Goal: Obtain resource: Download file/media

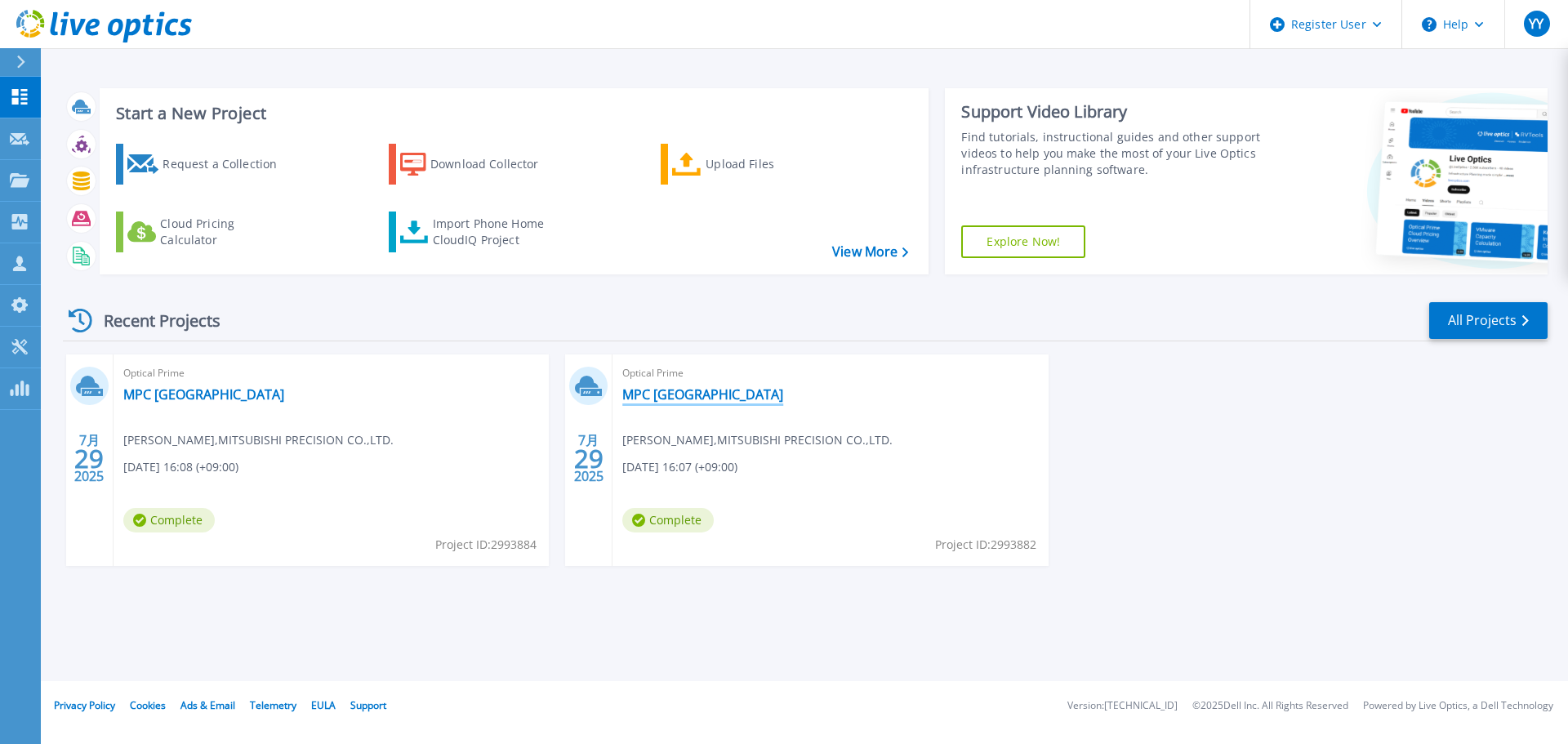
drag, startPoint x: 648, startPoint y: 397, endPoint x: 656, endPoint y: 401, distance: 8.9
click at [649, 397] on link "MPC [GEOGRAPHIC_DATA]" at bounding box center [702, 394] width 161 height 17
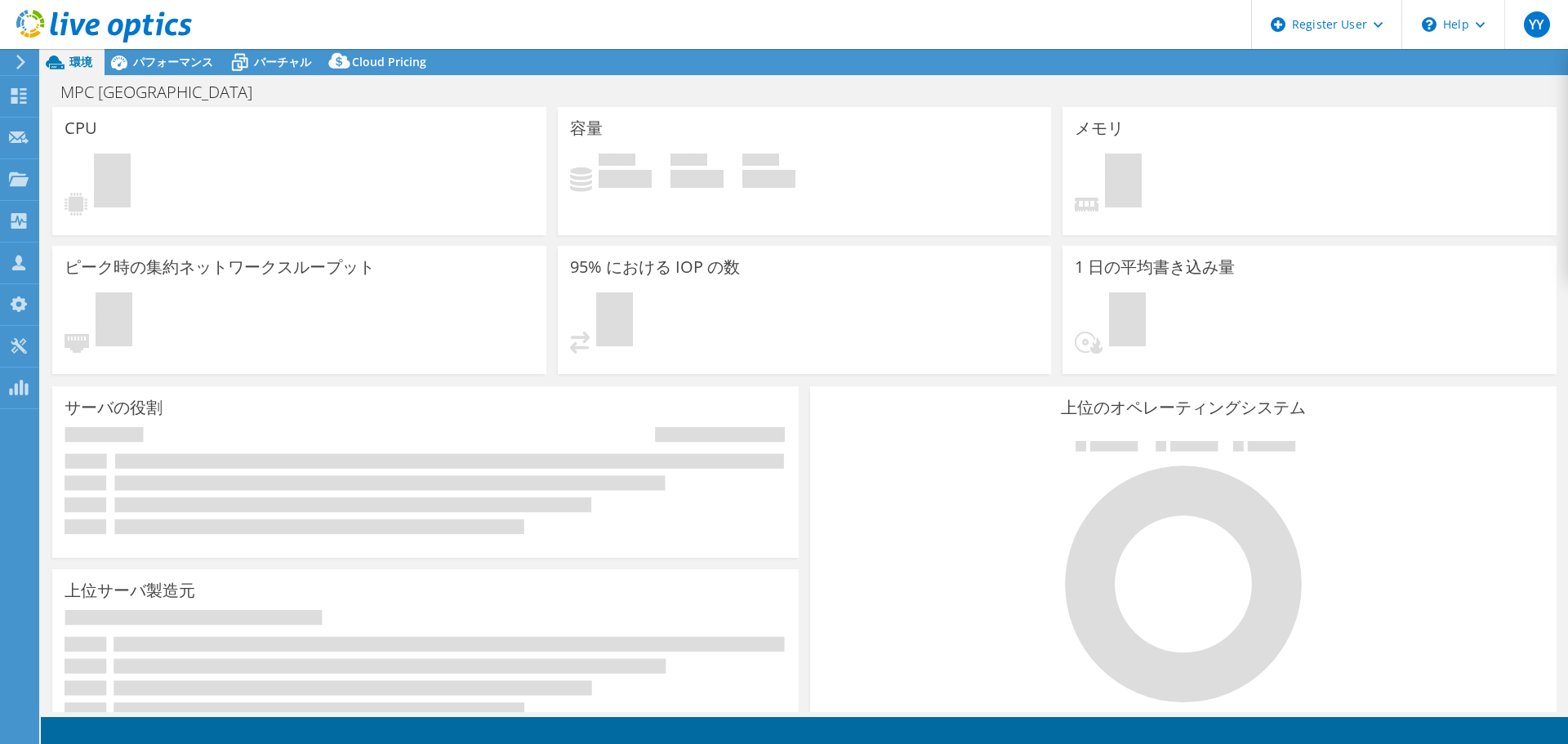
select select "[GEOGRAPHIC_DATA]"
select select "JPY"
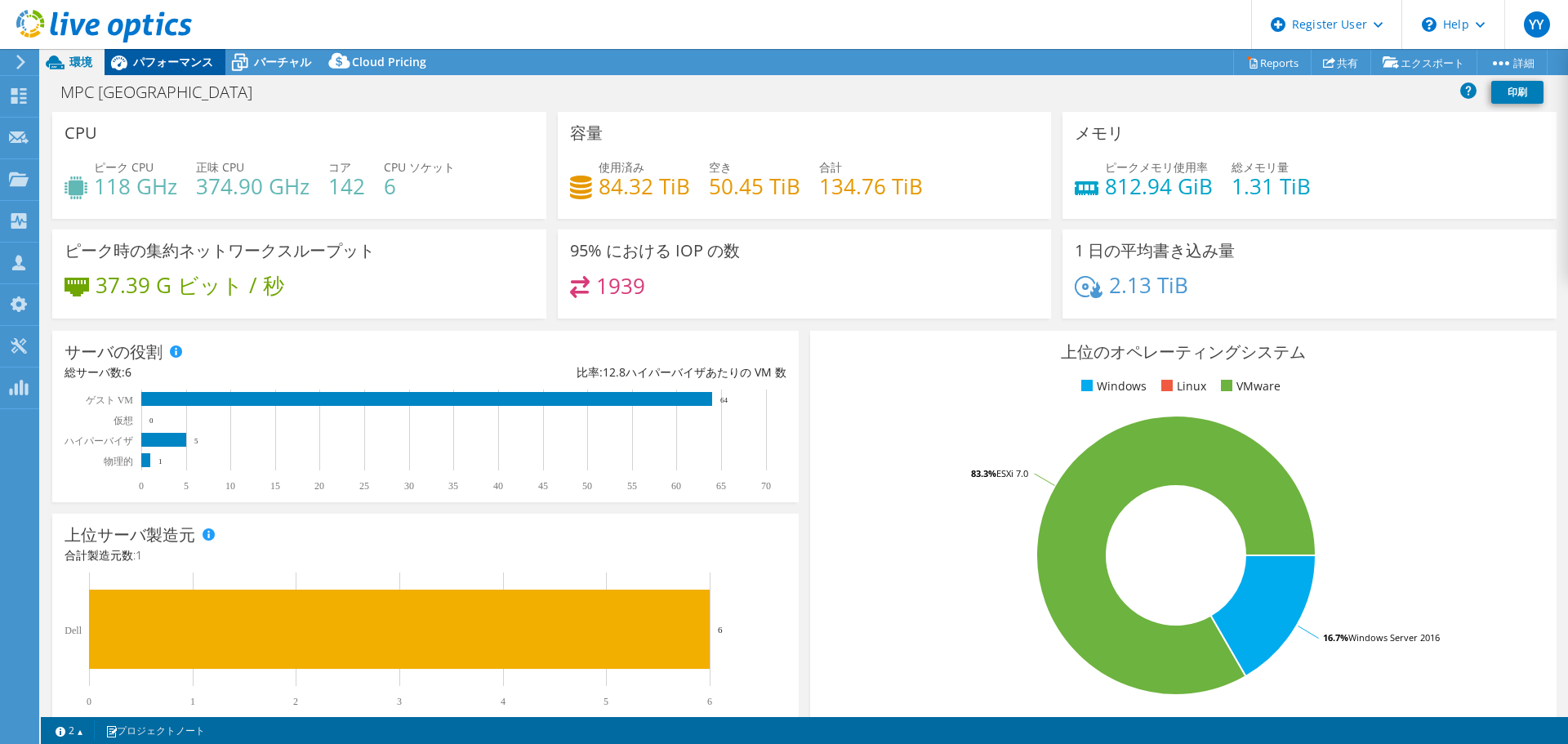
click at [134, 65] on span "パフォーマンス" at bounding box center [174, 62] width 80 height 16
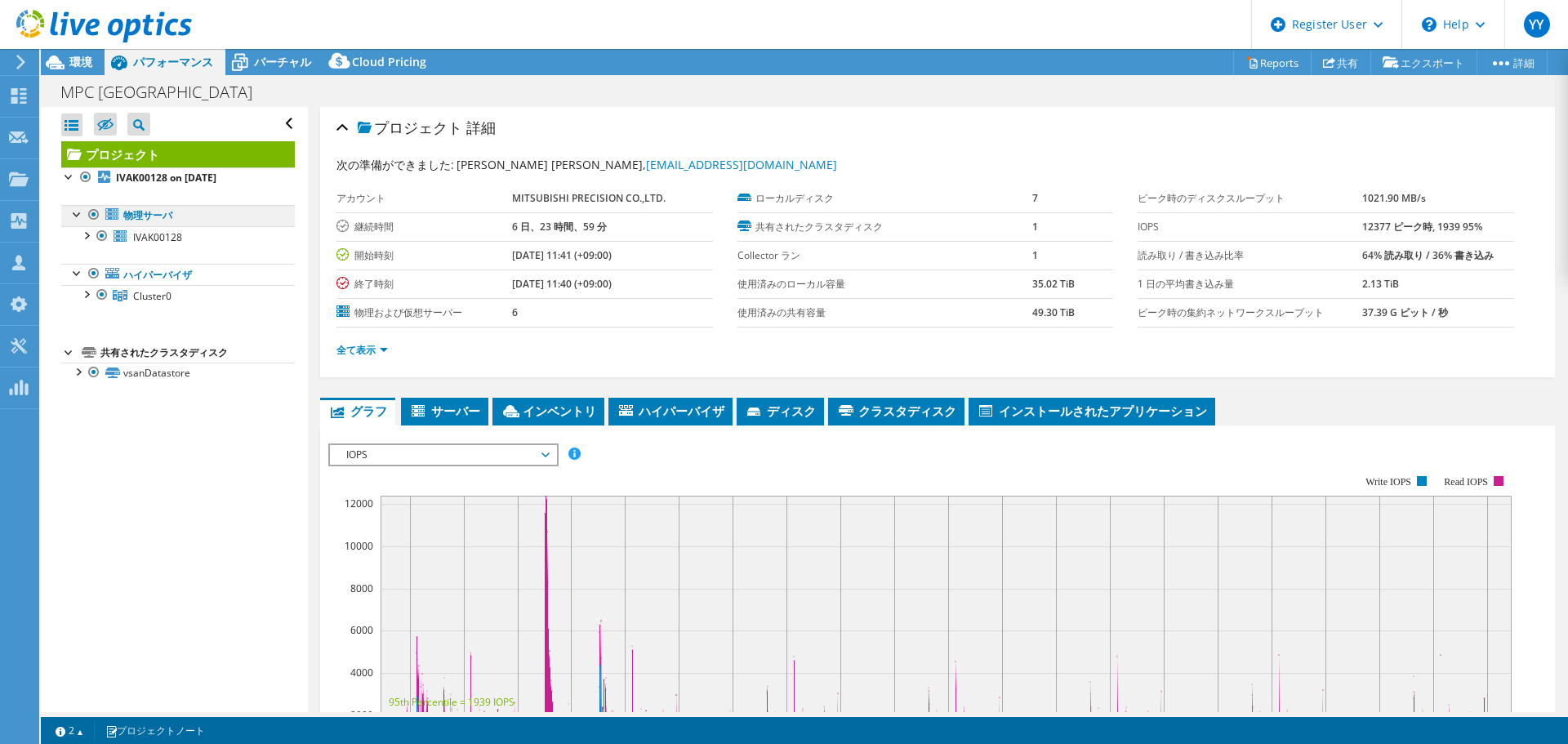
click at [223, 218] on link "物理サーバ" at bounding box center [178, 215] width 234 height 21
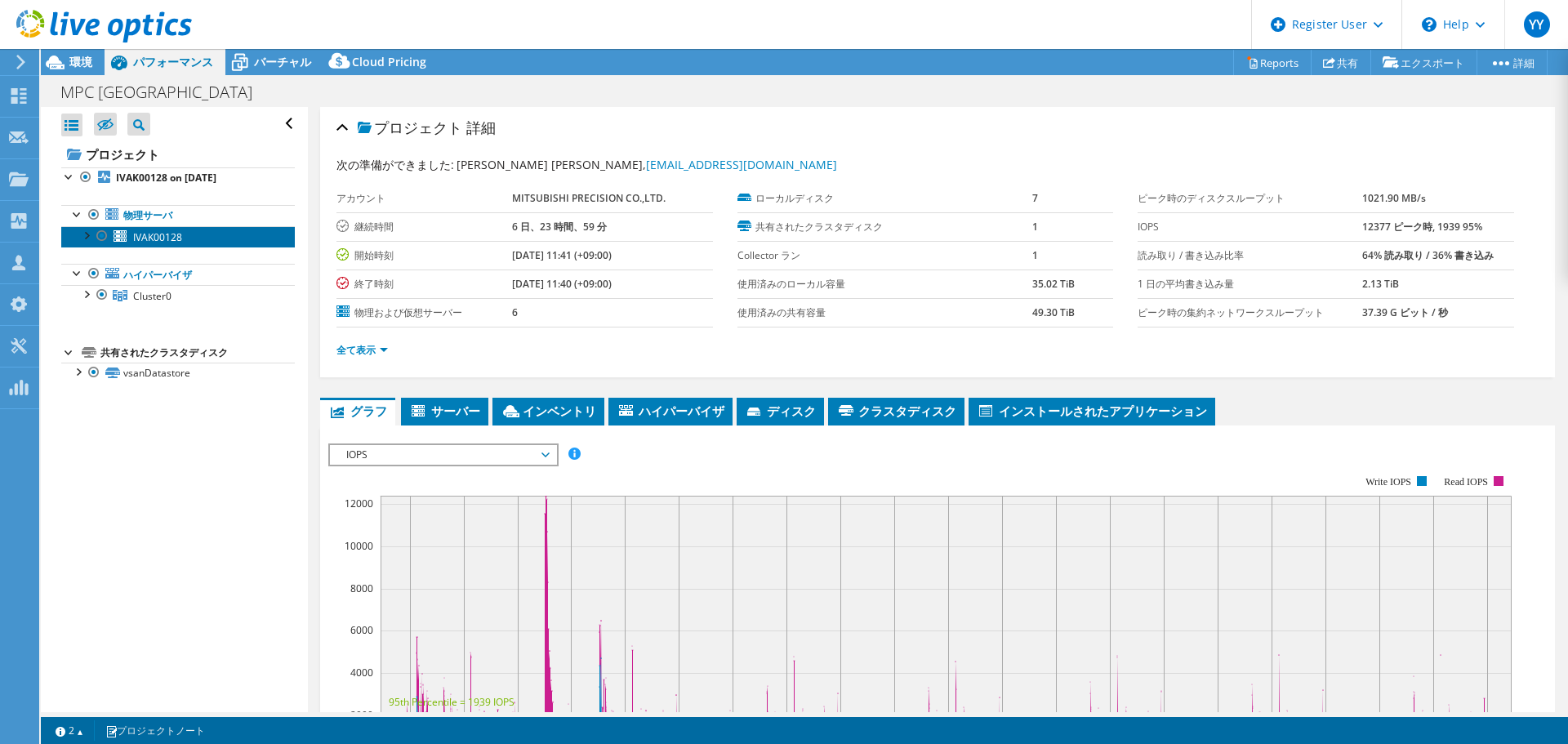
click at [209, 242] on link "IVAK00128" at bounding box center [178, 236] width 234 height 21
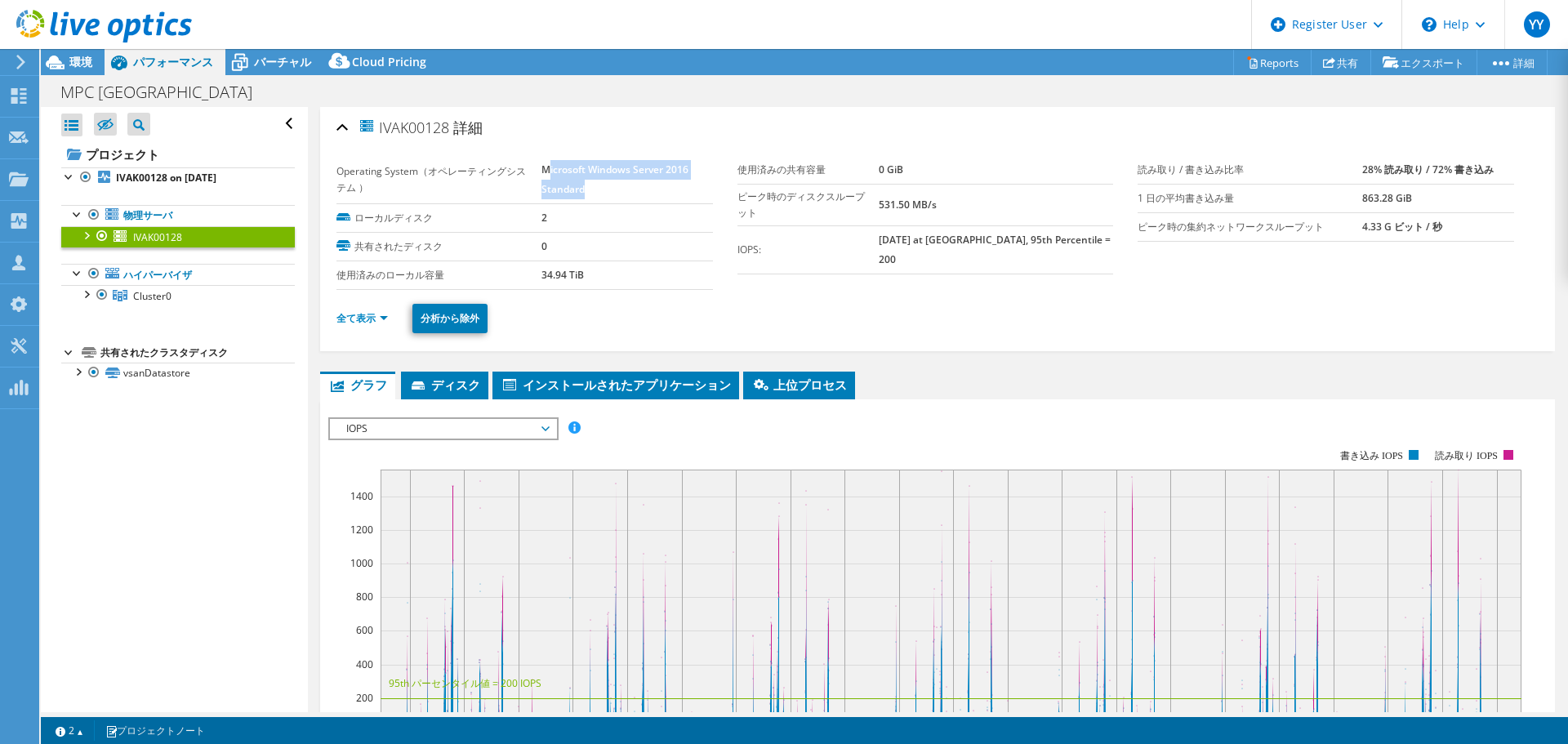
drag, startPoint x: 544, startPoint y: 170, endPoint x: 626, endPoint y: 186, distance: 83.5
click at [626, 186] on td "Microsoft Windows Server 2016 Standard" at bounding box center [627, 180] width 172 height 48
click at [921, 267] on section "Operating System（オペレーティングシステム ） Microsoft Windows Server [DATE] Standard ローカルディ…" at bounding box center [737, 223] width 801 height 134
click at [101, 235] on div at bounding box center [102, 235] width 17 height 19
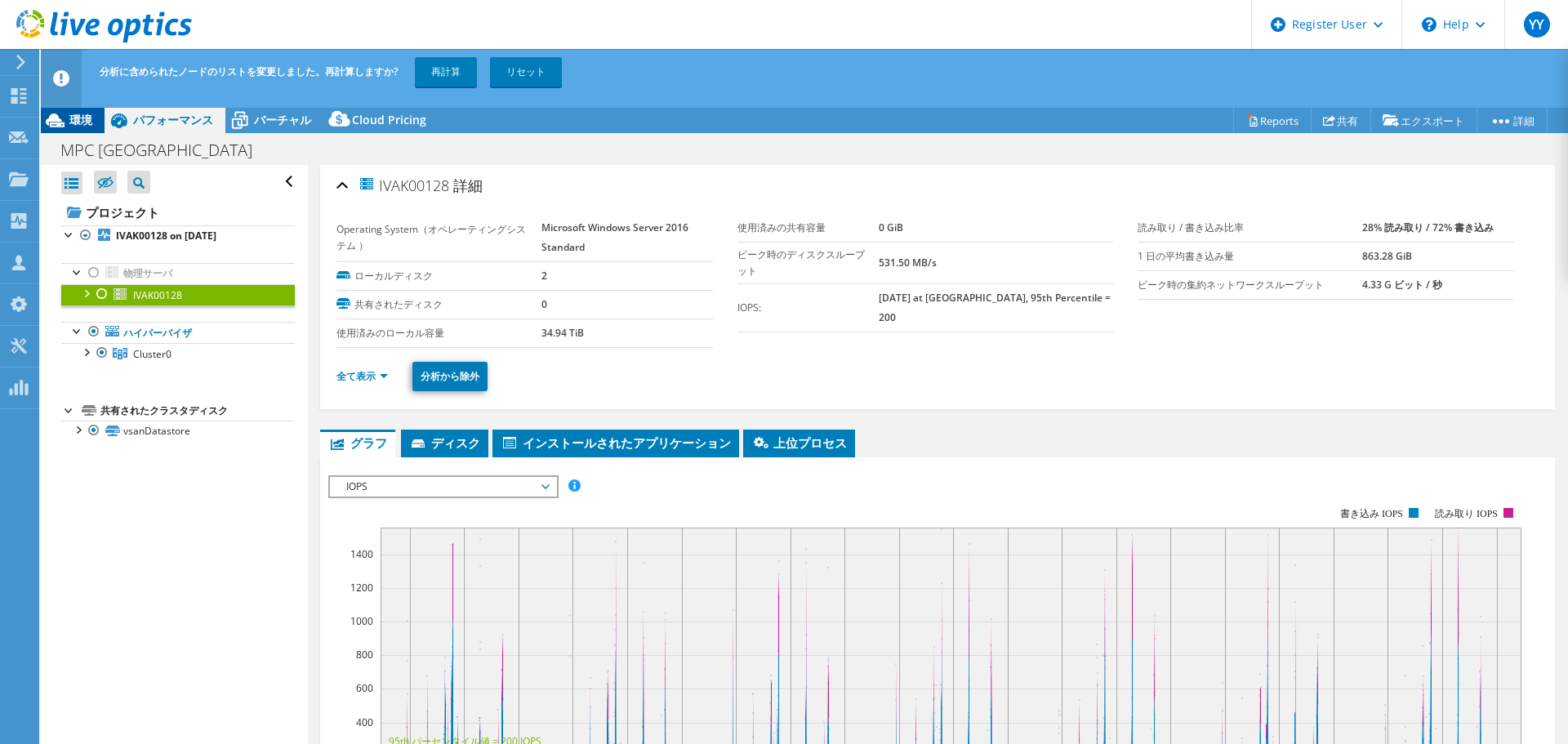
click at [86, 118] on span "環境" at bounding box center [81, 119] width 23 height 16
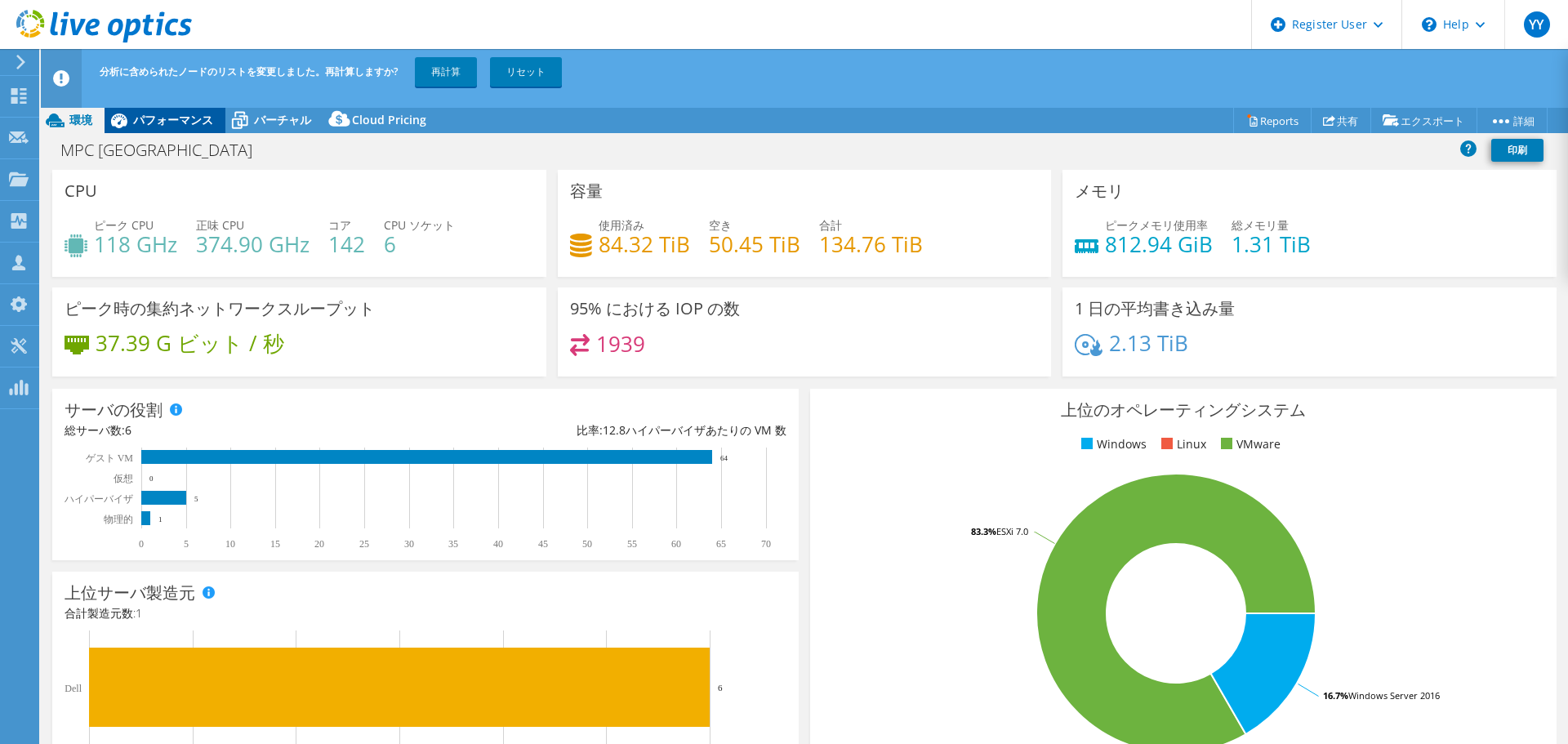
click at [173, 115] on span "パフォーマンス" at bounding box center [174, 119] width 80 height 16
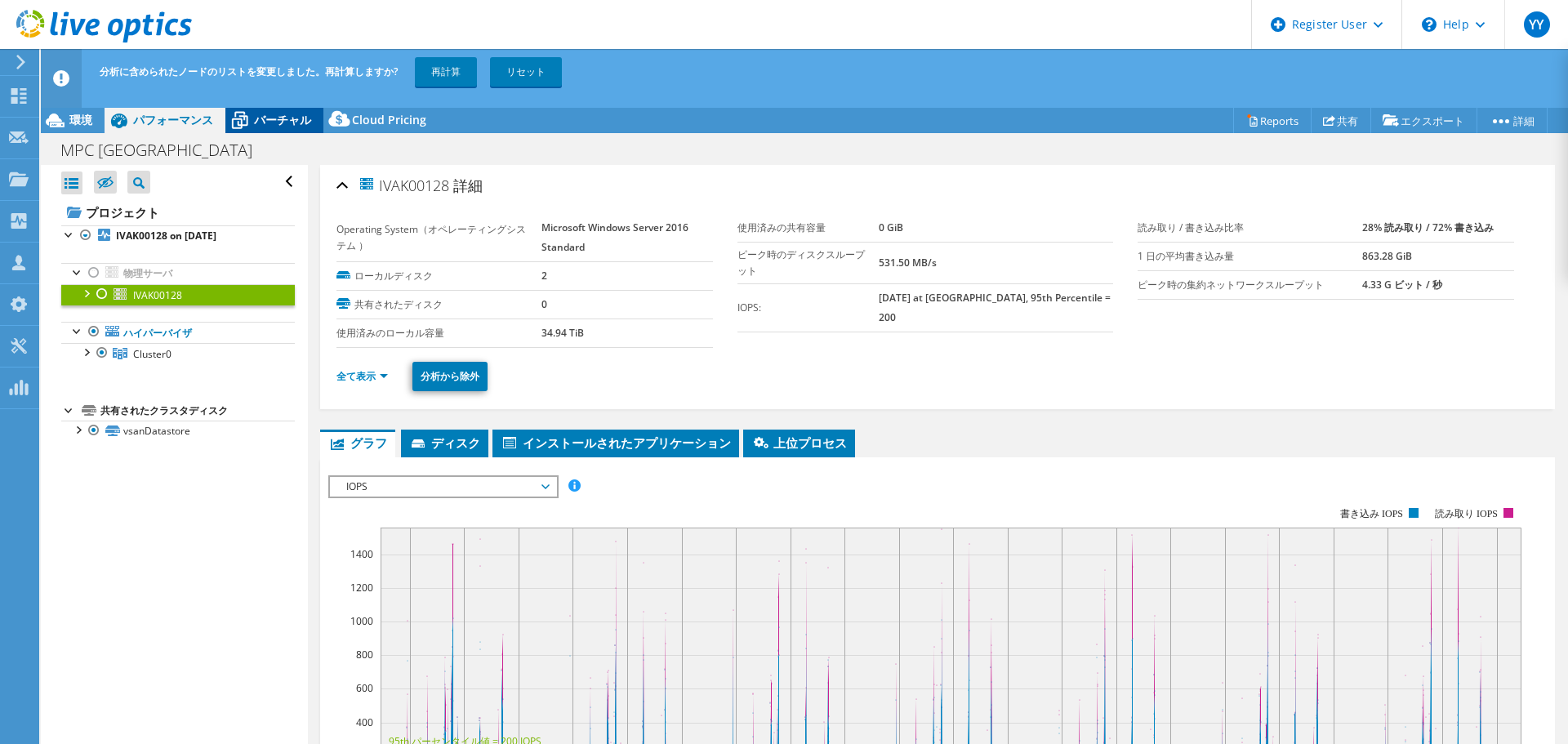
click at [271, 114] on span "バーチャル" at bounding box center [283, 119] width 58 height 16
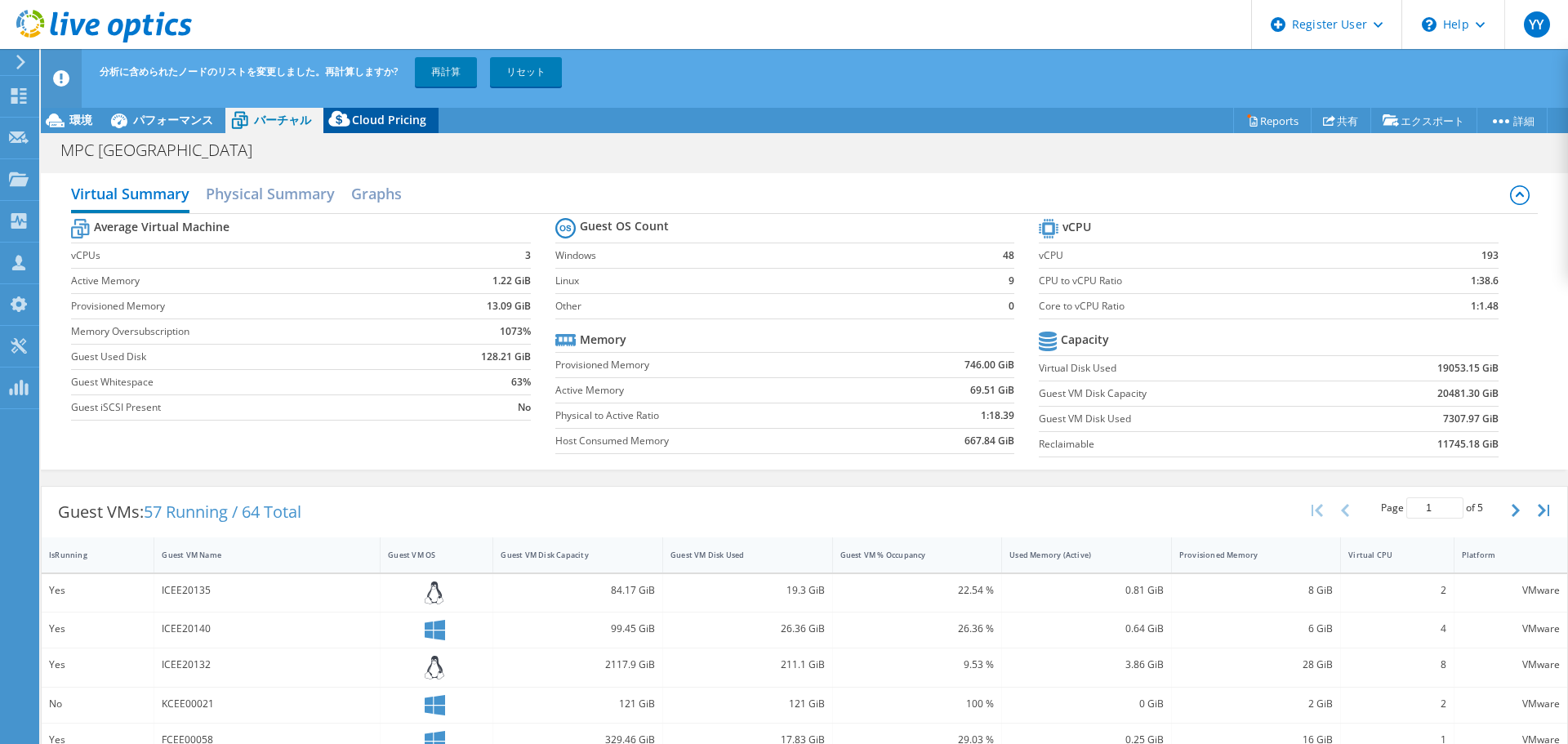
click at [369, 122] on span "Cloud Pricing" at bounding box center [388, 119] width 74 height 16
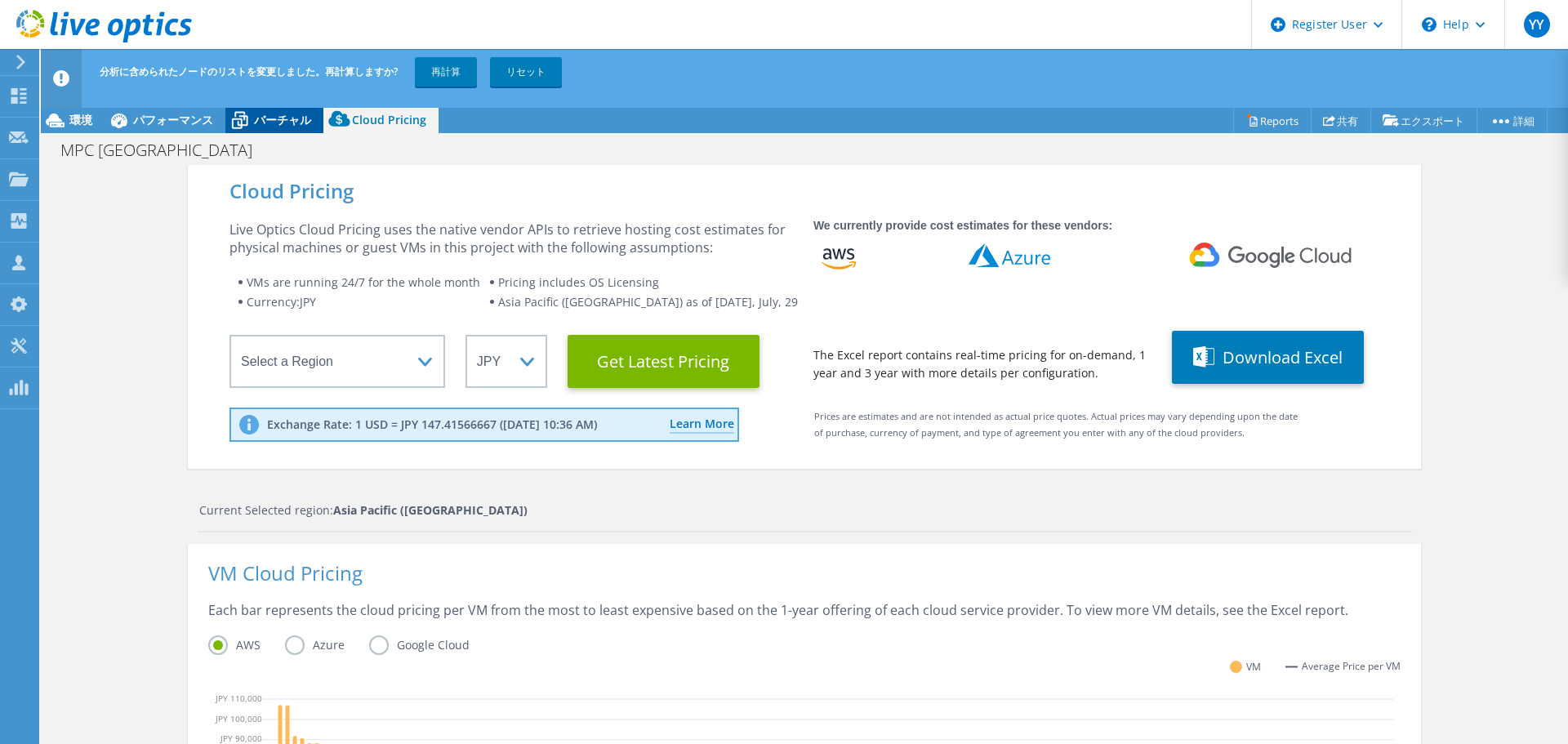
click at [285, 120] on span "バーチャル" at bounding box center [283, 119] width 58 height 16
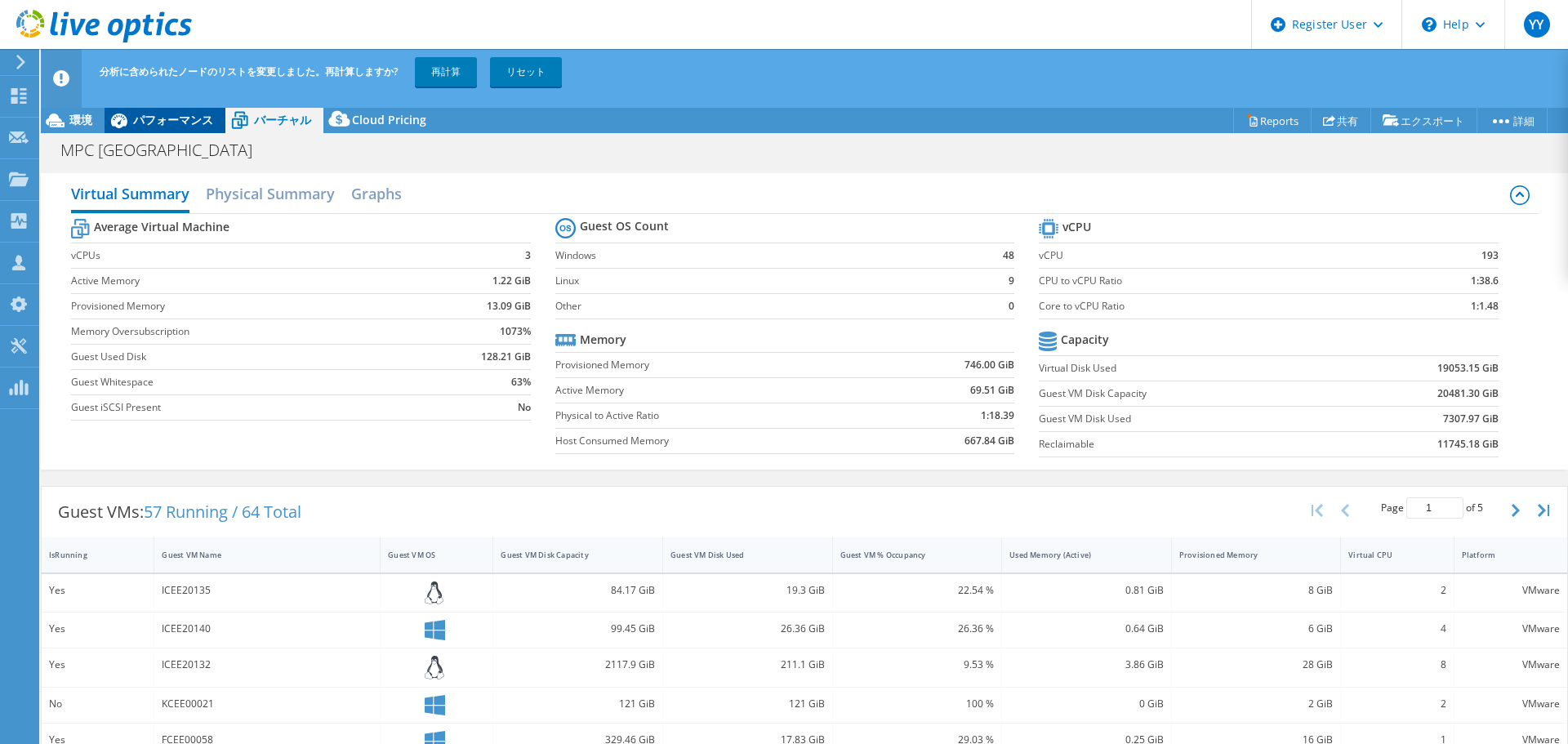
click at [151, 118] on span "パフォーマンス" at bounding box center [174, 119] width 80 height 16
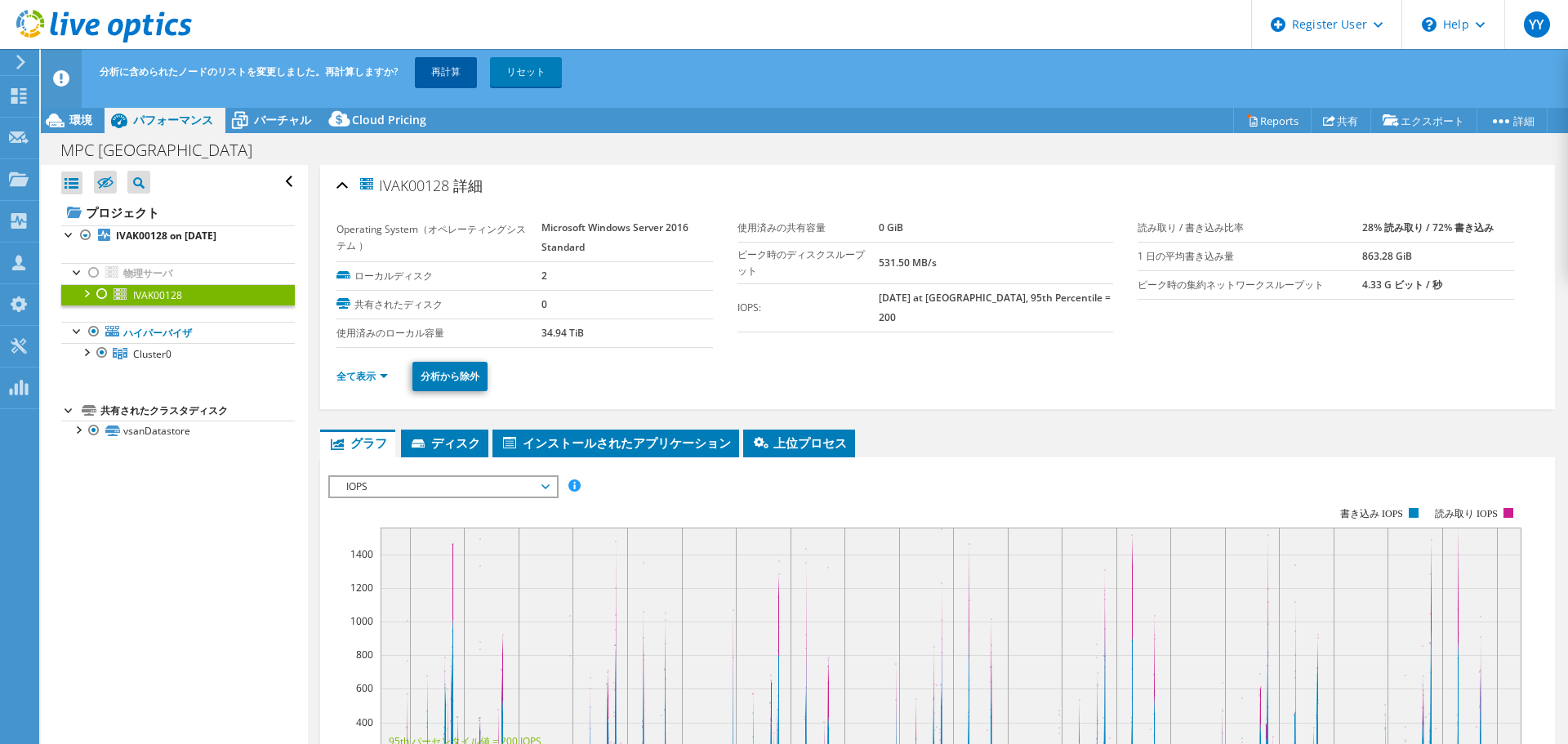
click at [447, 73] on link "再計算" at bounding box center [446, 72] width 62 height 30
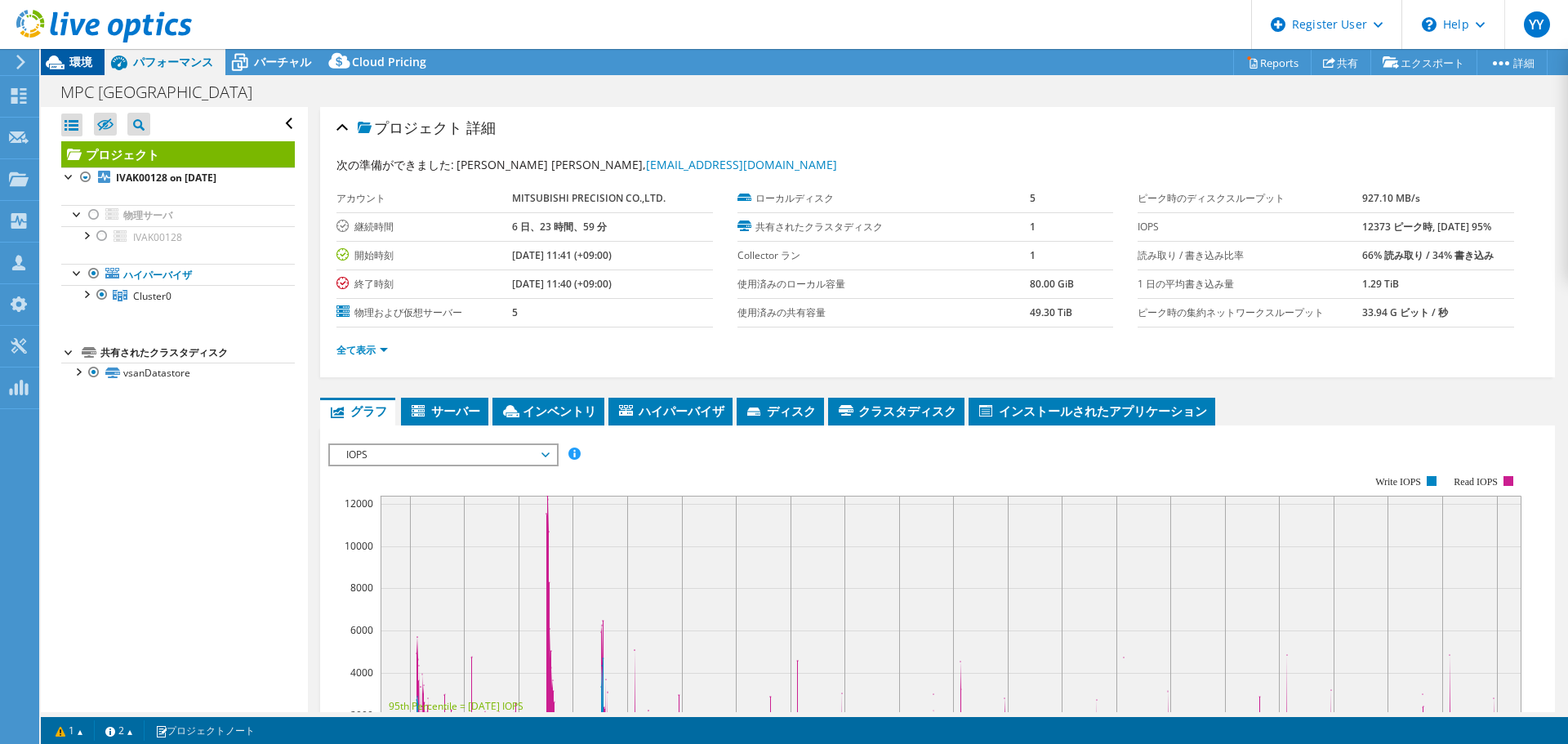
click at [74, 68] on span "環境" at bounding box center [81, 62] width 23 height 16
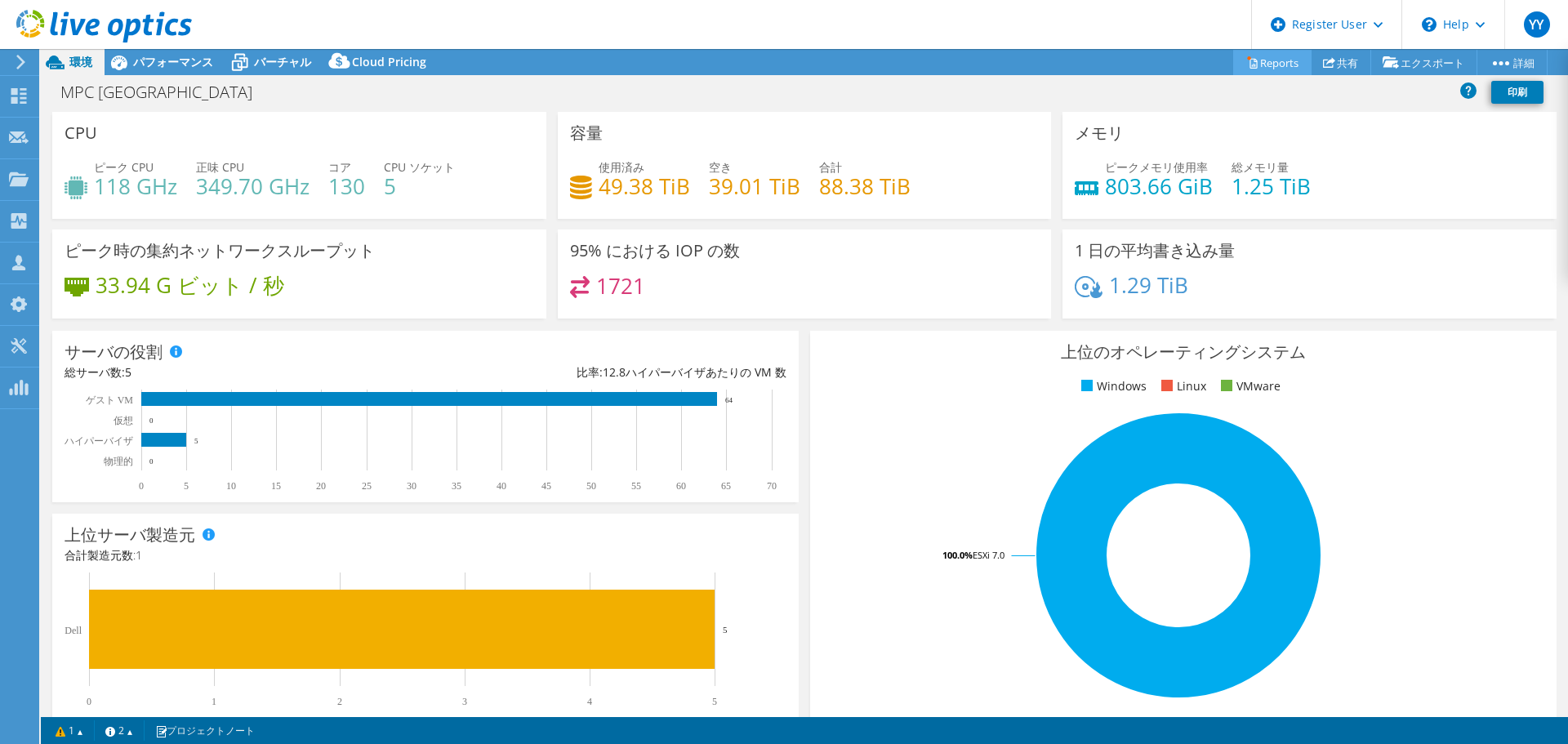
click at [1267, 64] on link "Reports" at bounding box center [1273, 62] width 79 height 25
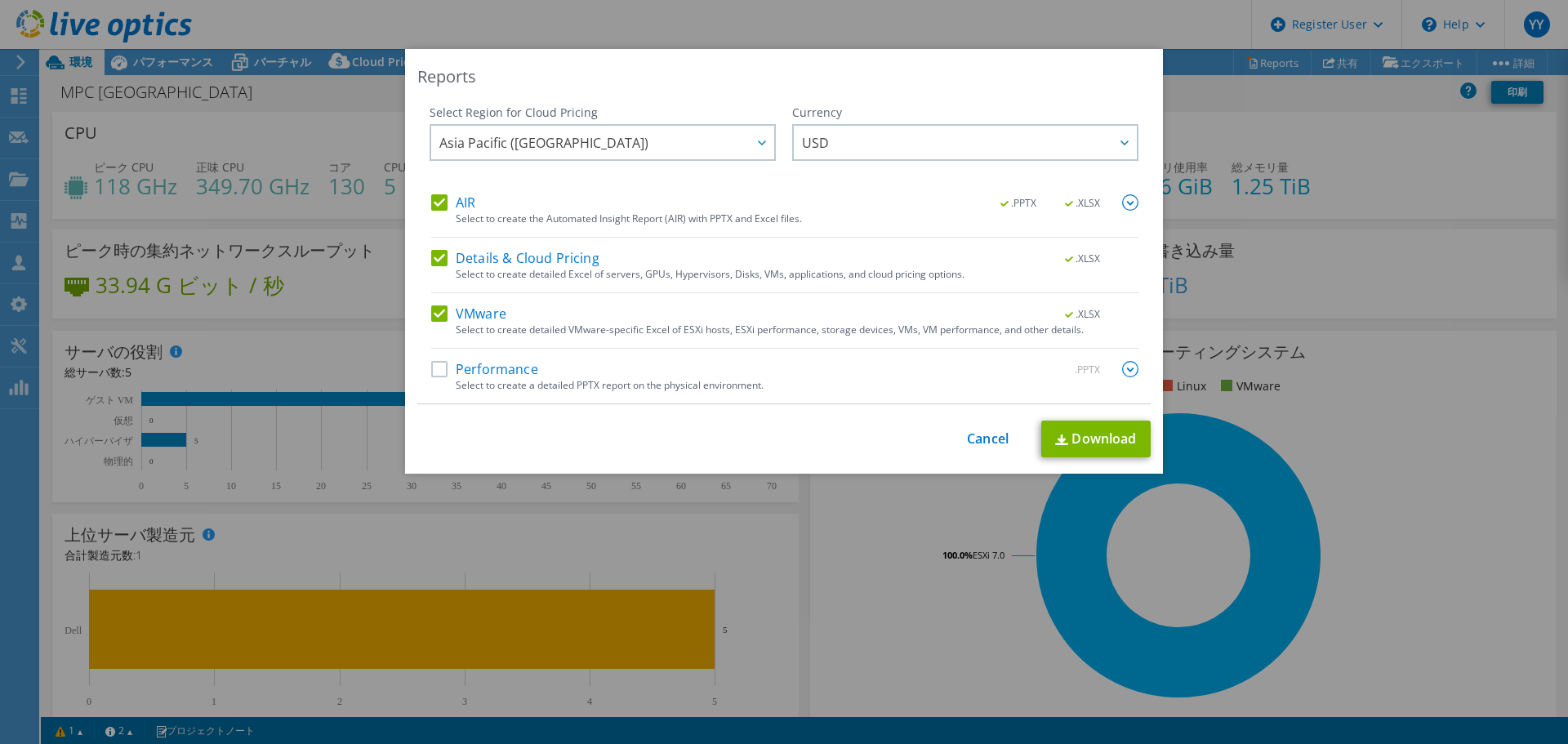
click at [436, 369] on label "Performance" at bounding box center [484, 369] width 107 height 17
click at [0, 0] on input "Performance" at bounding box center [0, 0] width 0 height 0
click at [917, 150] on span "USD" at bounding box center [969, 142] width 335 height 33
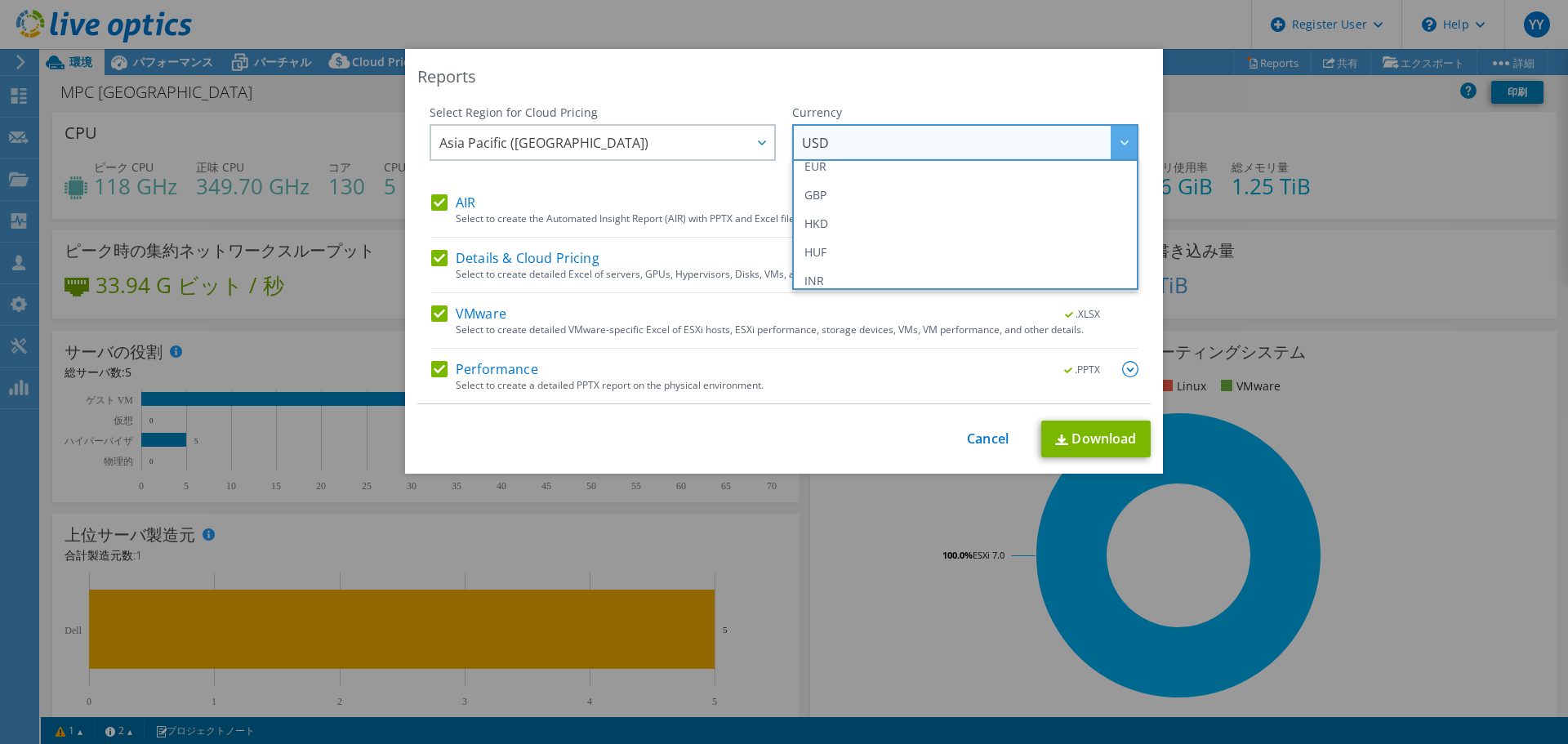
scroll to position [272, 0]
click at [886, 277] on li "JPY" at bounding box center [966, 276] width 339 height 29
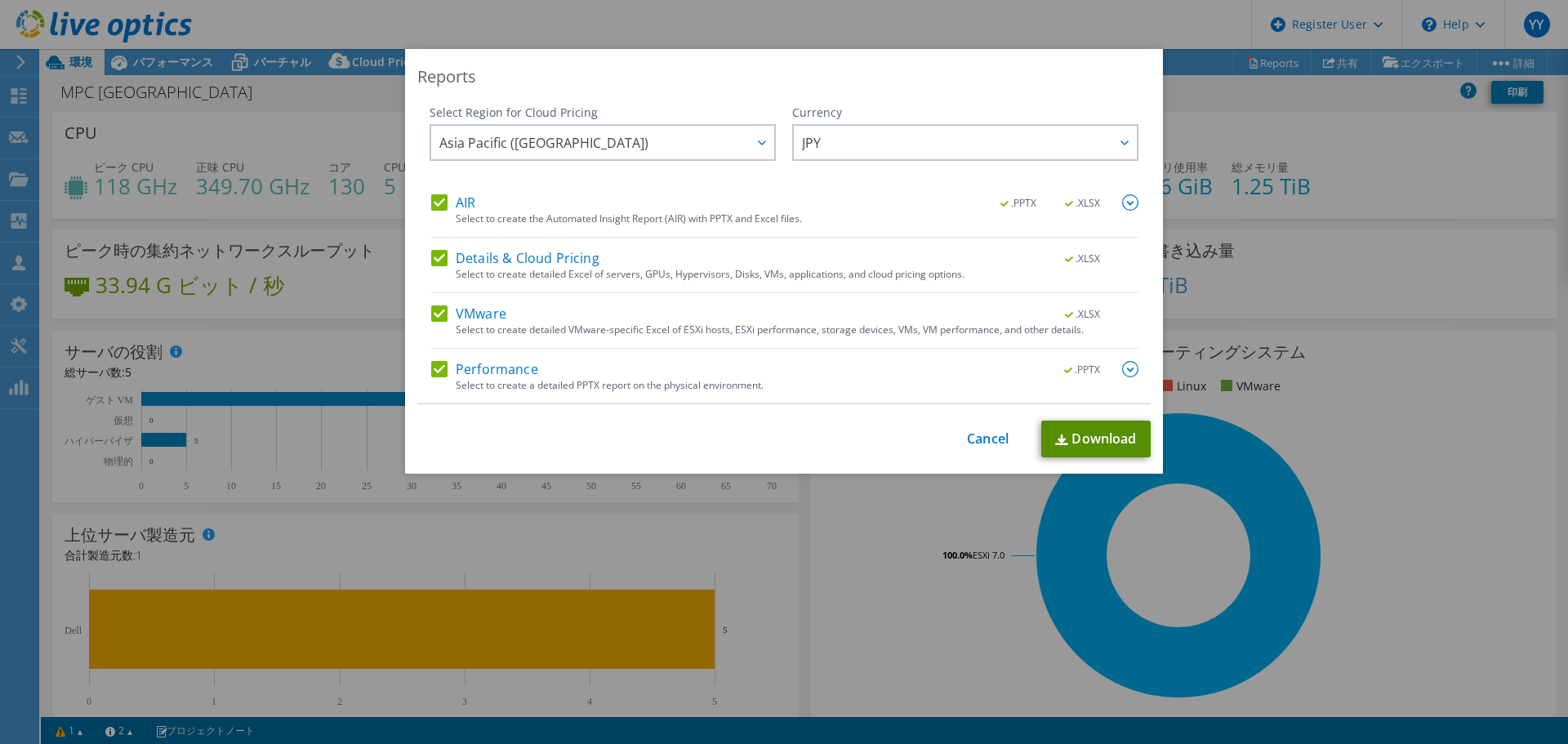
click at [1078, 441] on link "Download" at bounding box center [1096, 439] width 109 height 37
click at [1439, 369] on div "Reports Select Region for Cloud Pricing Asia Pacific ([GEOGRAPHIC_DATA]) [GEOGR…" at bounding box center [784, 372] width 1568 height 645
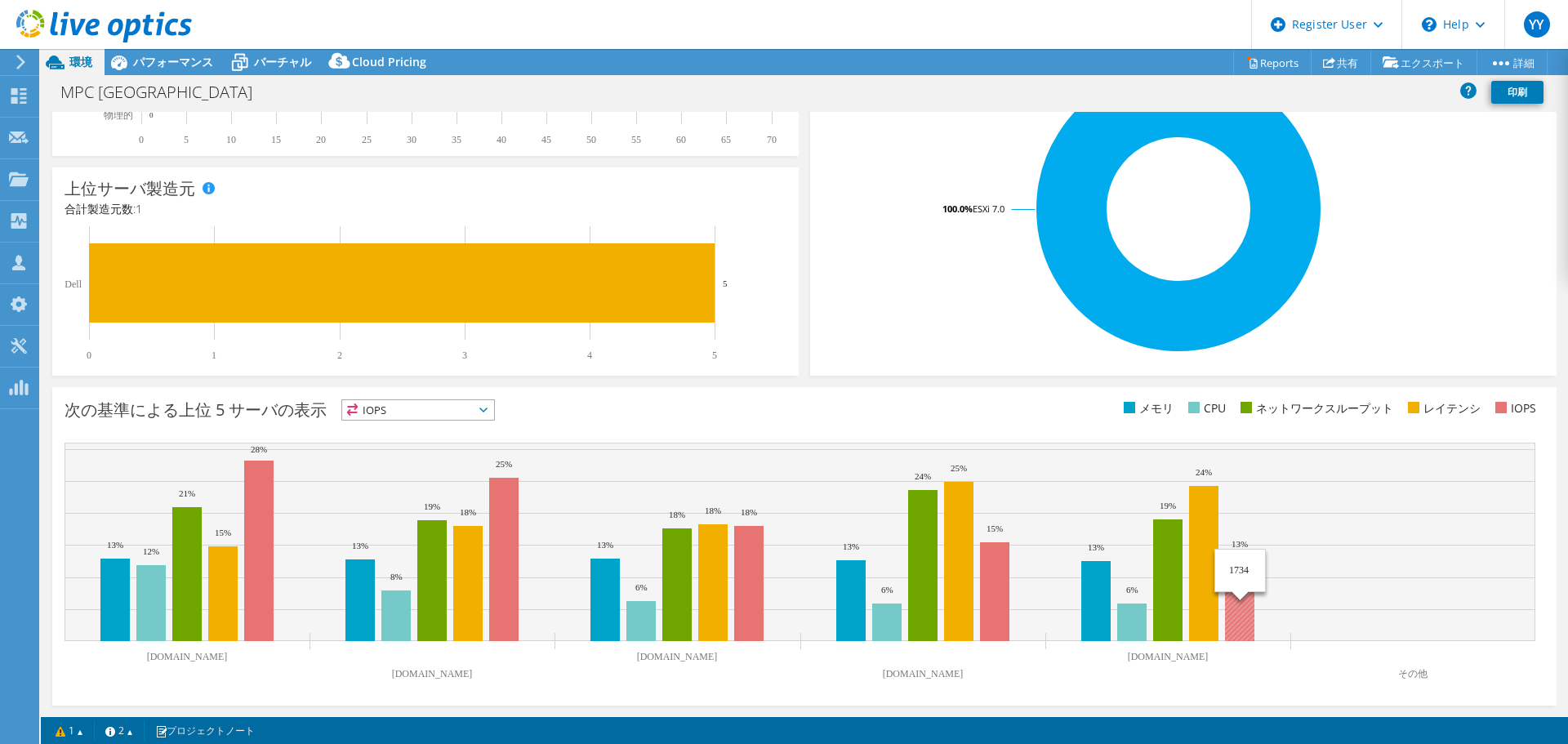
scroll to position [0, 0]
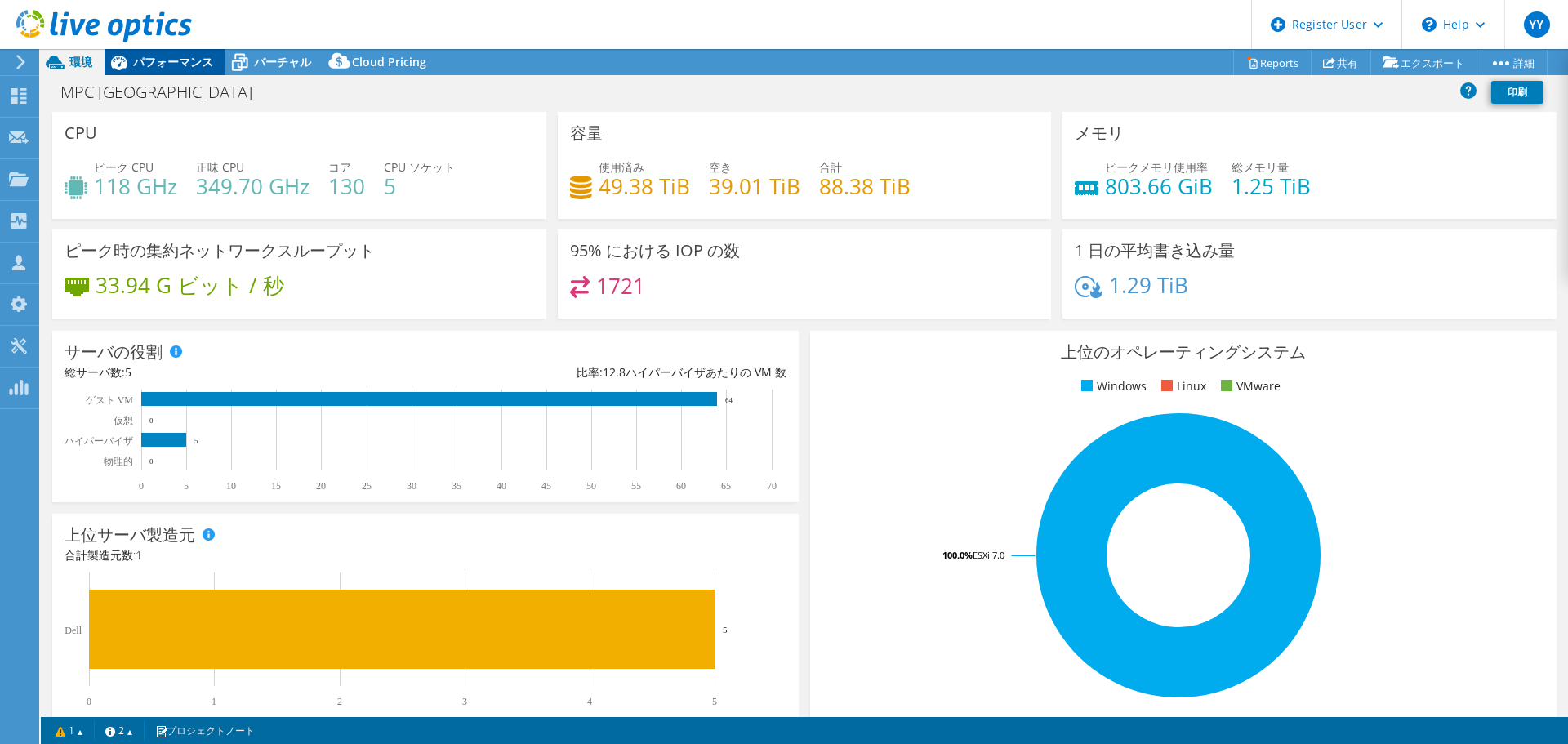
click at [141, 58] on span "パフォーマンス" at bounding box center [174, 62] width 80 height 16
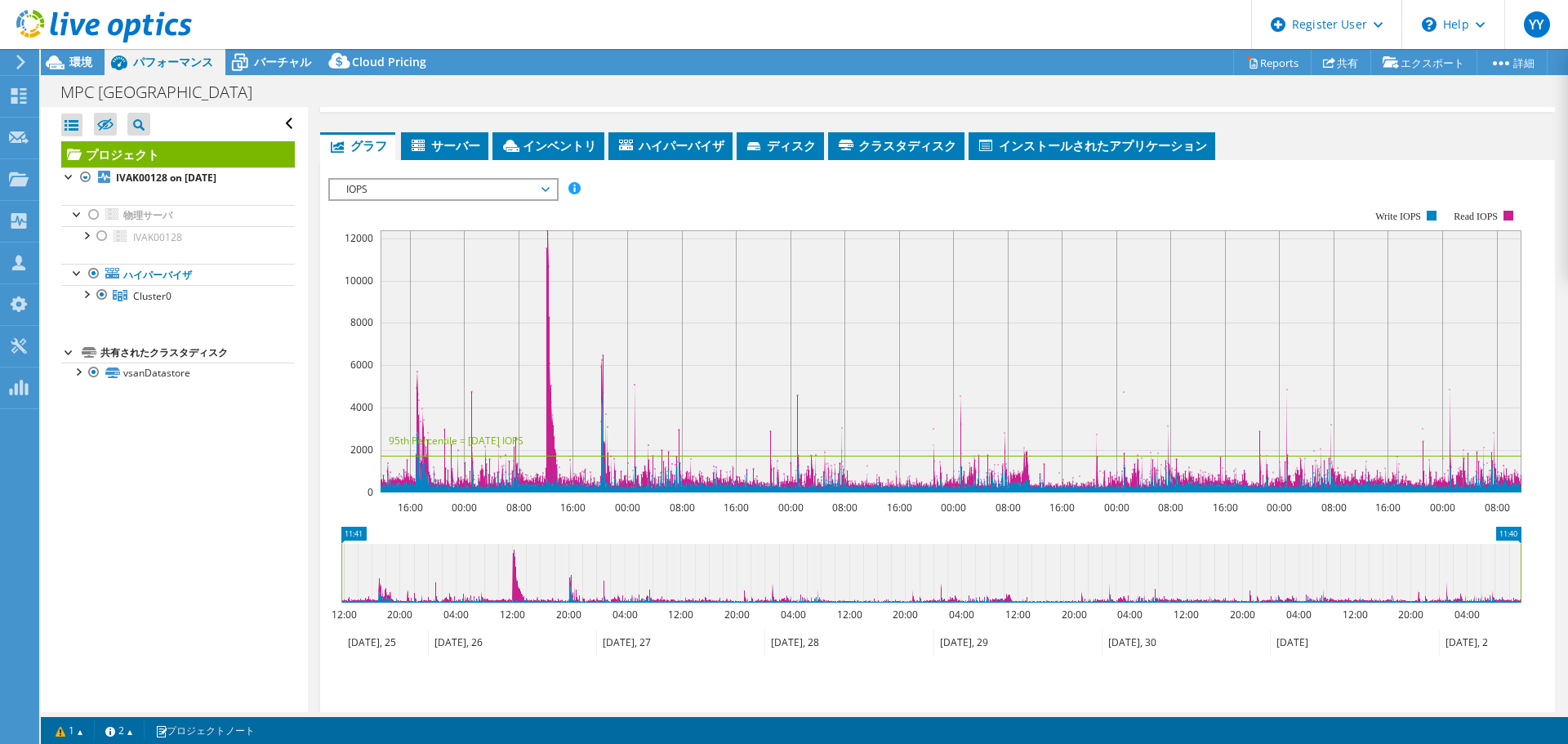
scroll to position [130, 0]
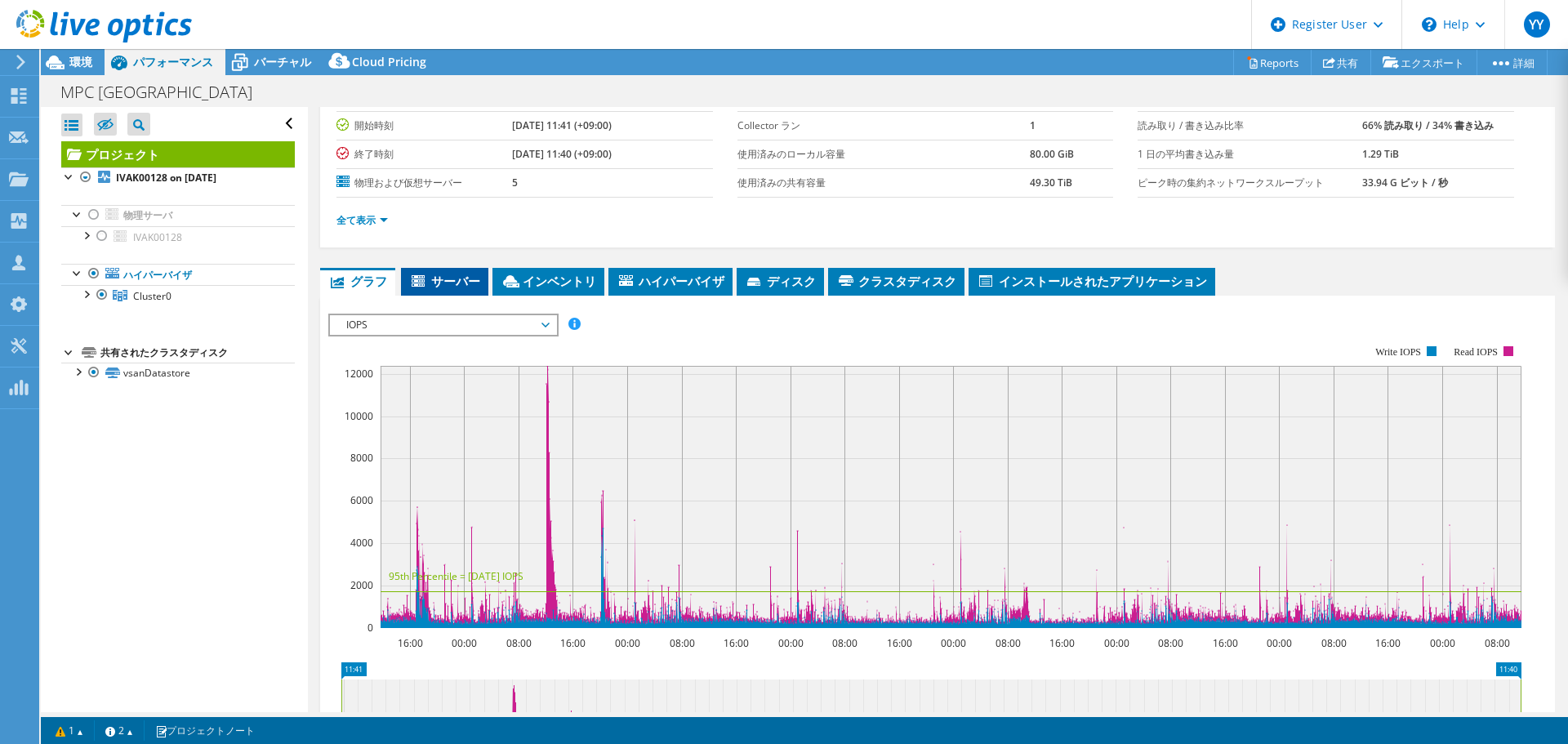
drag, startPoint x: 425, startPoint y: 275, endPoint x: 442, endPoint y: 282, distance: 18.4
click at [425, 275] on icon at bounding box center [420, 282] width 17 height 14
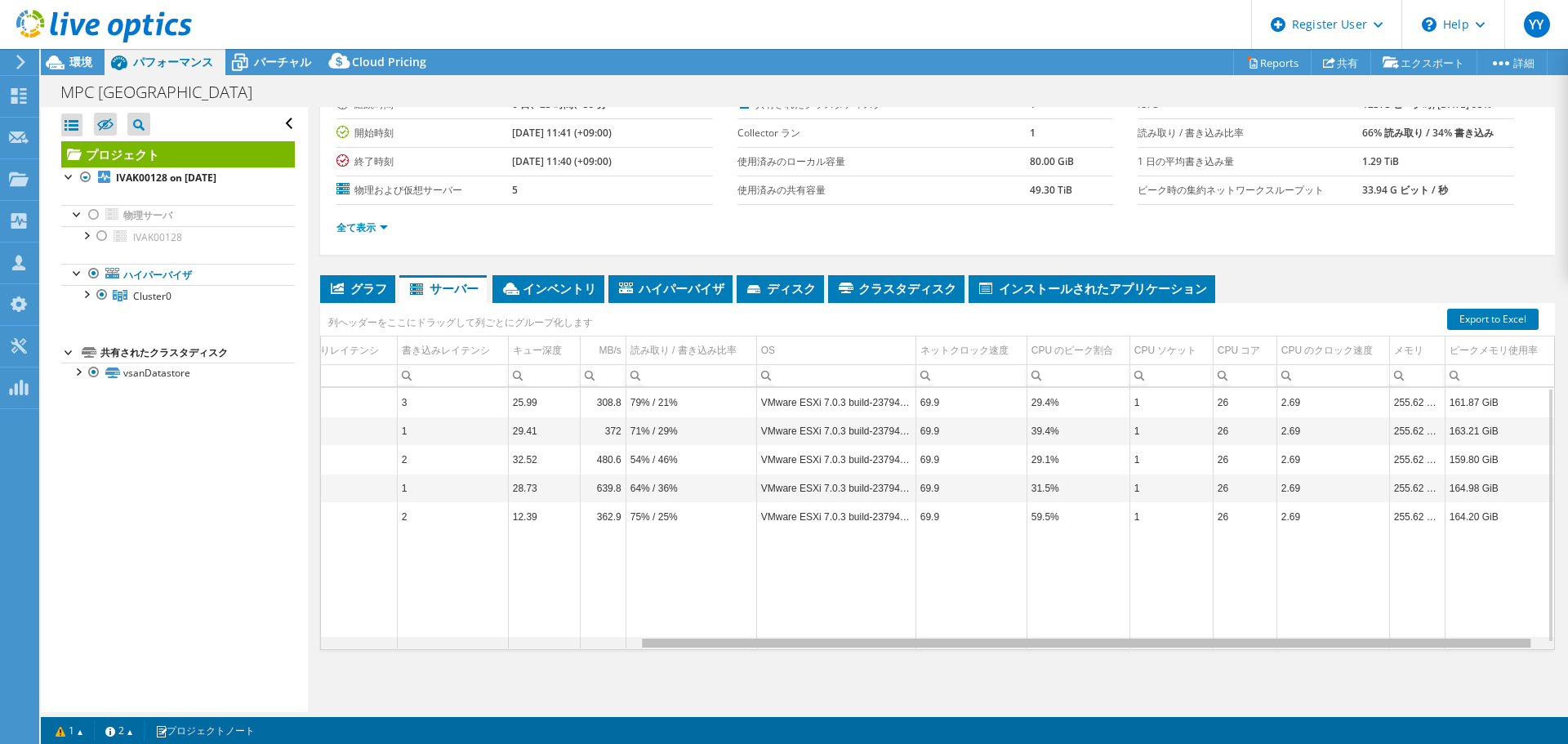
scroll to position [0, 0]
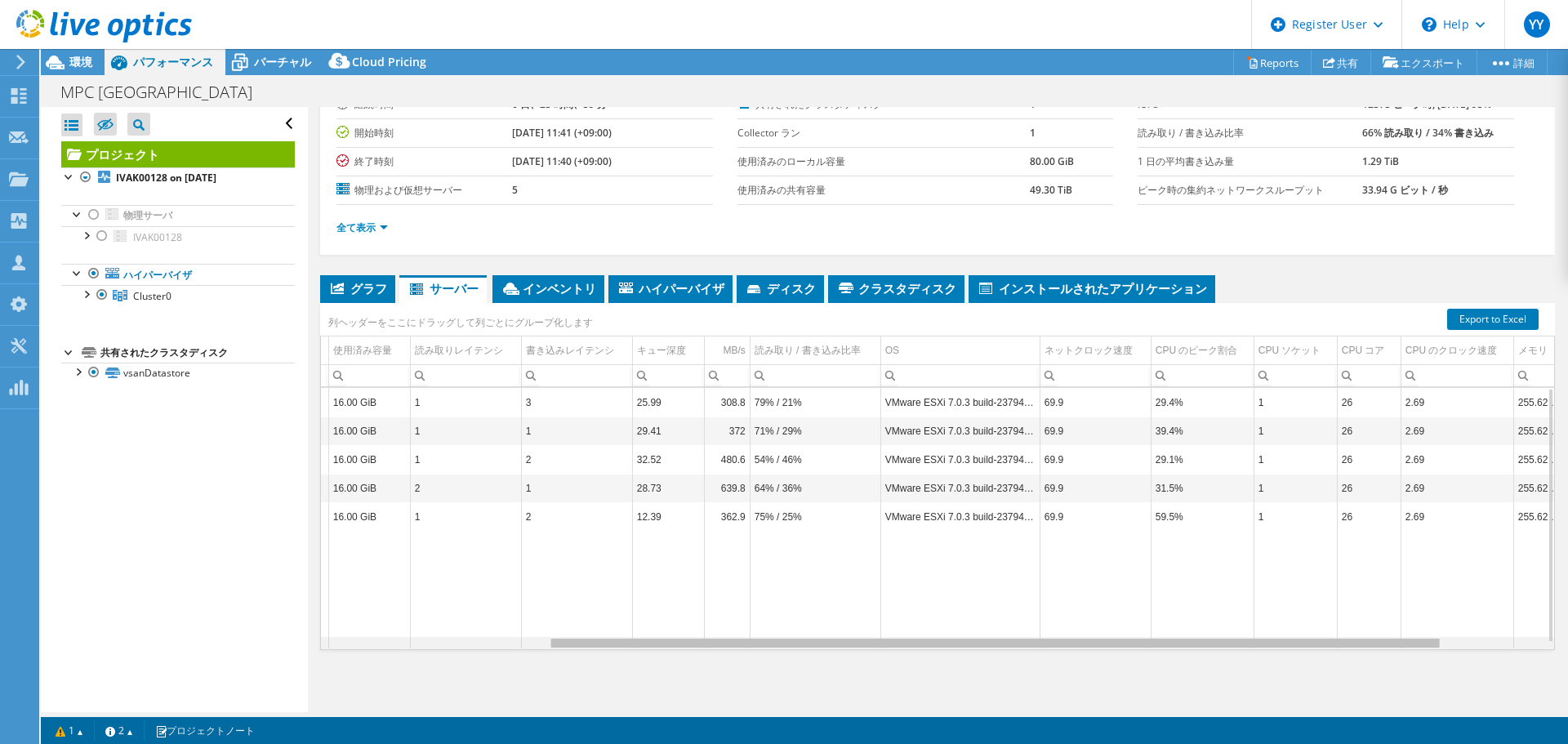
drag, startPoint x: 994, startPoint y: 648, endPoint x: 1256, endPoint y: 639, distance: 262.2
click at [1256, 639] on body "YY Dell ユーザー [PERSON_NAME] [PERSON_NAME][EMAIL_ADDRESS][DOMAIN_NAME] Dell My Pr…" at bounding box center [784, 372] width 1568 height 744
click at [336, 292] on icon at bounding box center [337, 288] width 13 height 11
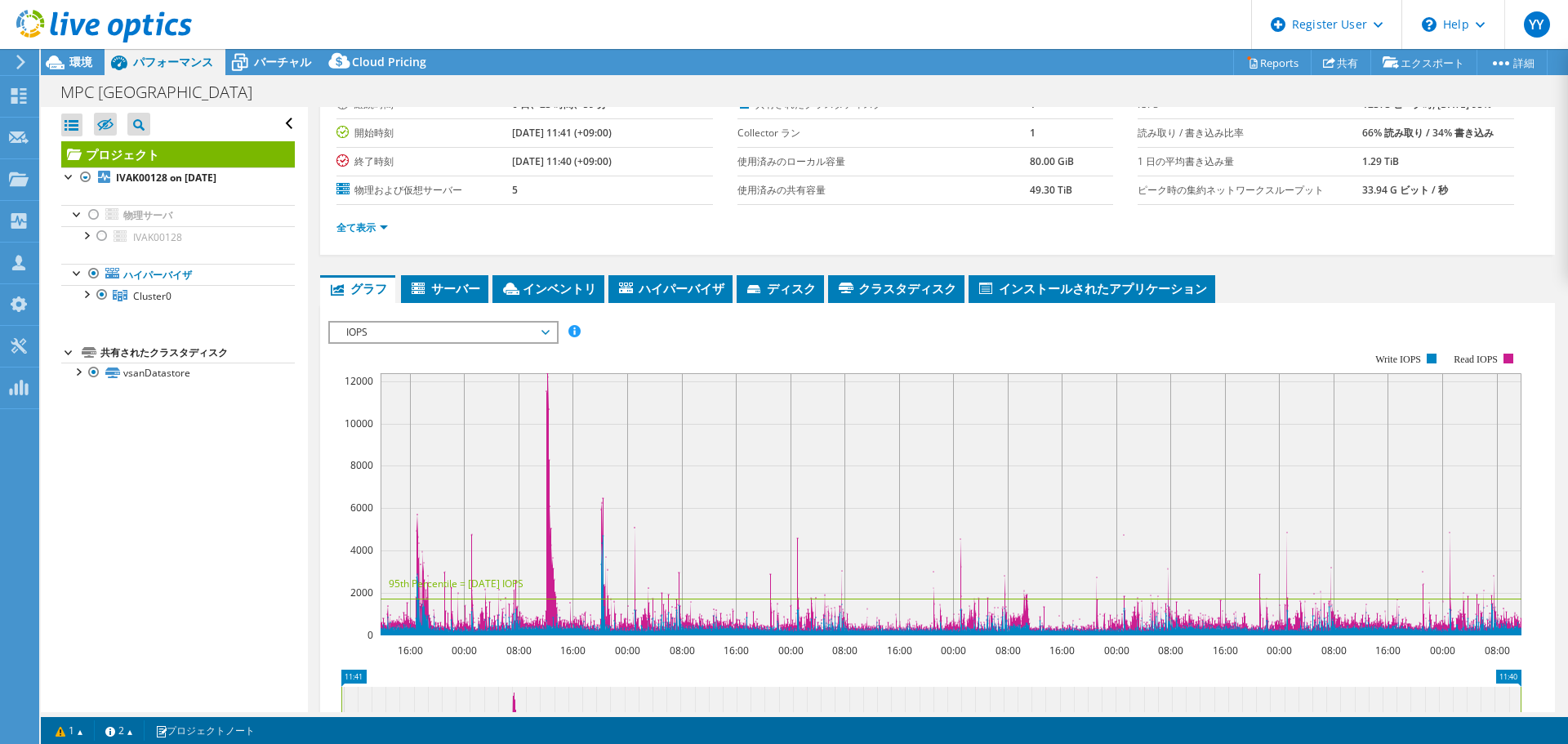
click at [427, 338] on span "IOPS" at bounding box center [443, 332] width 210 height 19
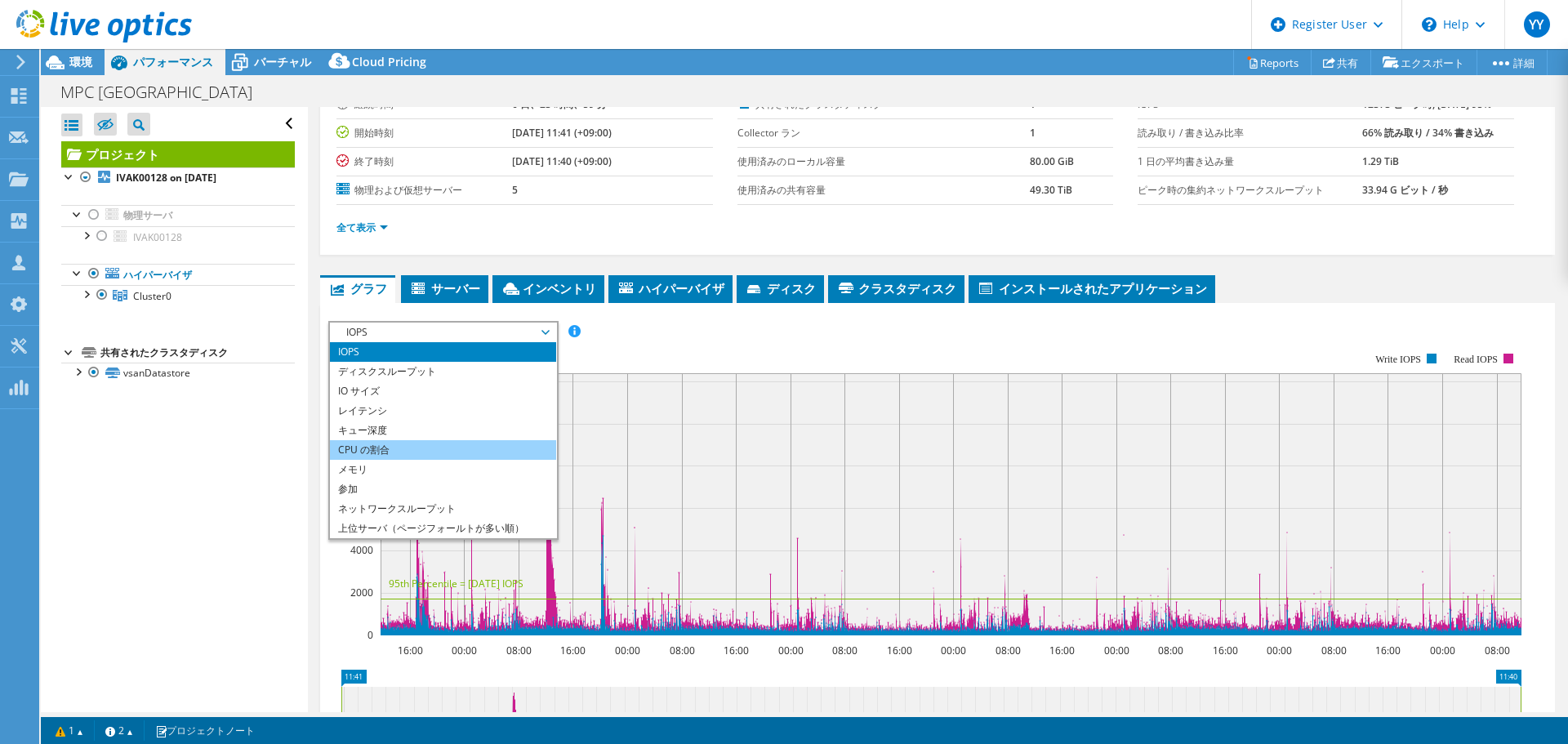
click at [403, 454] on li "CPU の割合" at bounding box center [442, 450] width 226 height 19
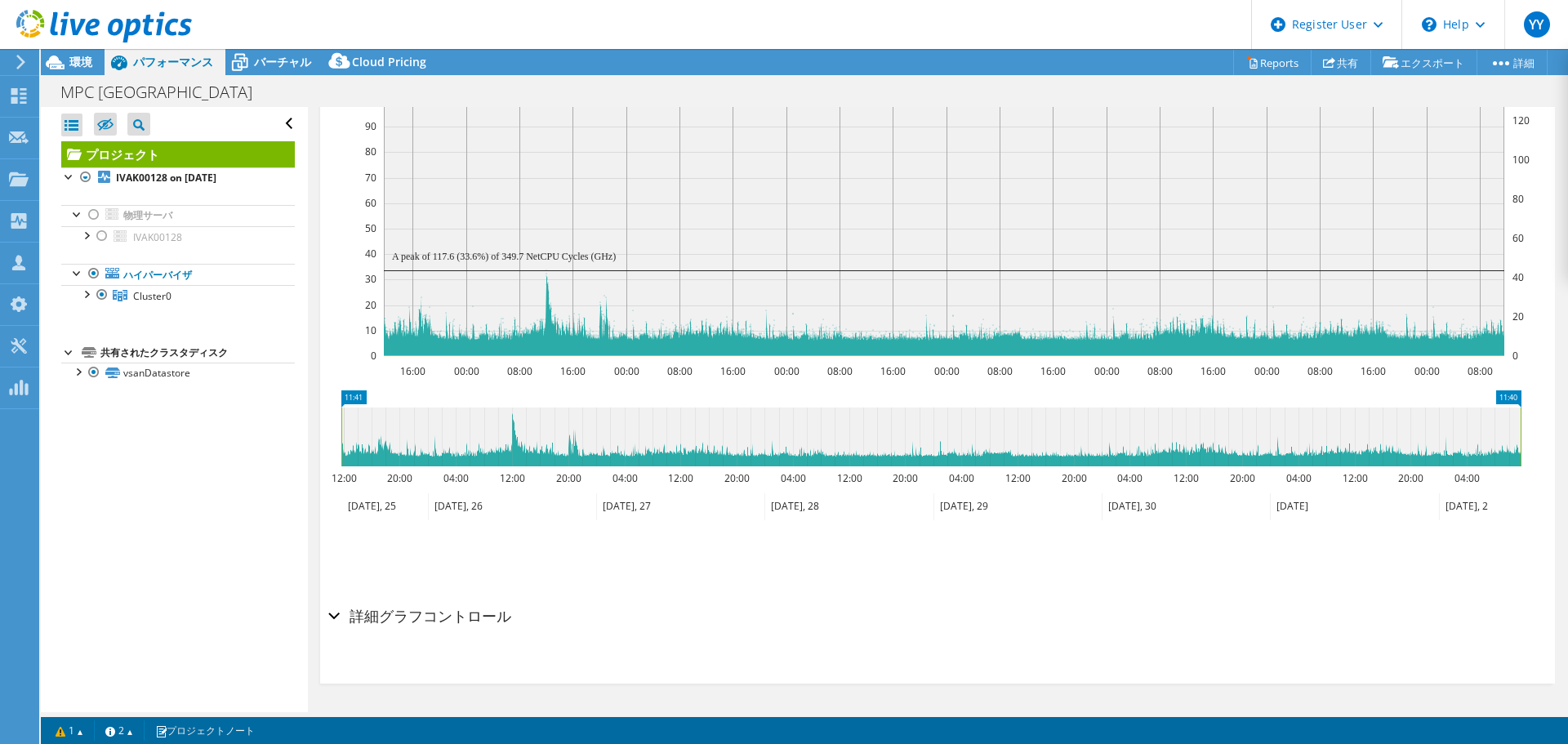
click at [333, 619] on div "詳細グラフコントロール" at bounding box center [937, 617] width 1219 height 35
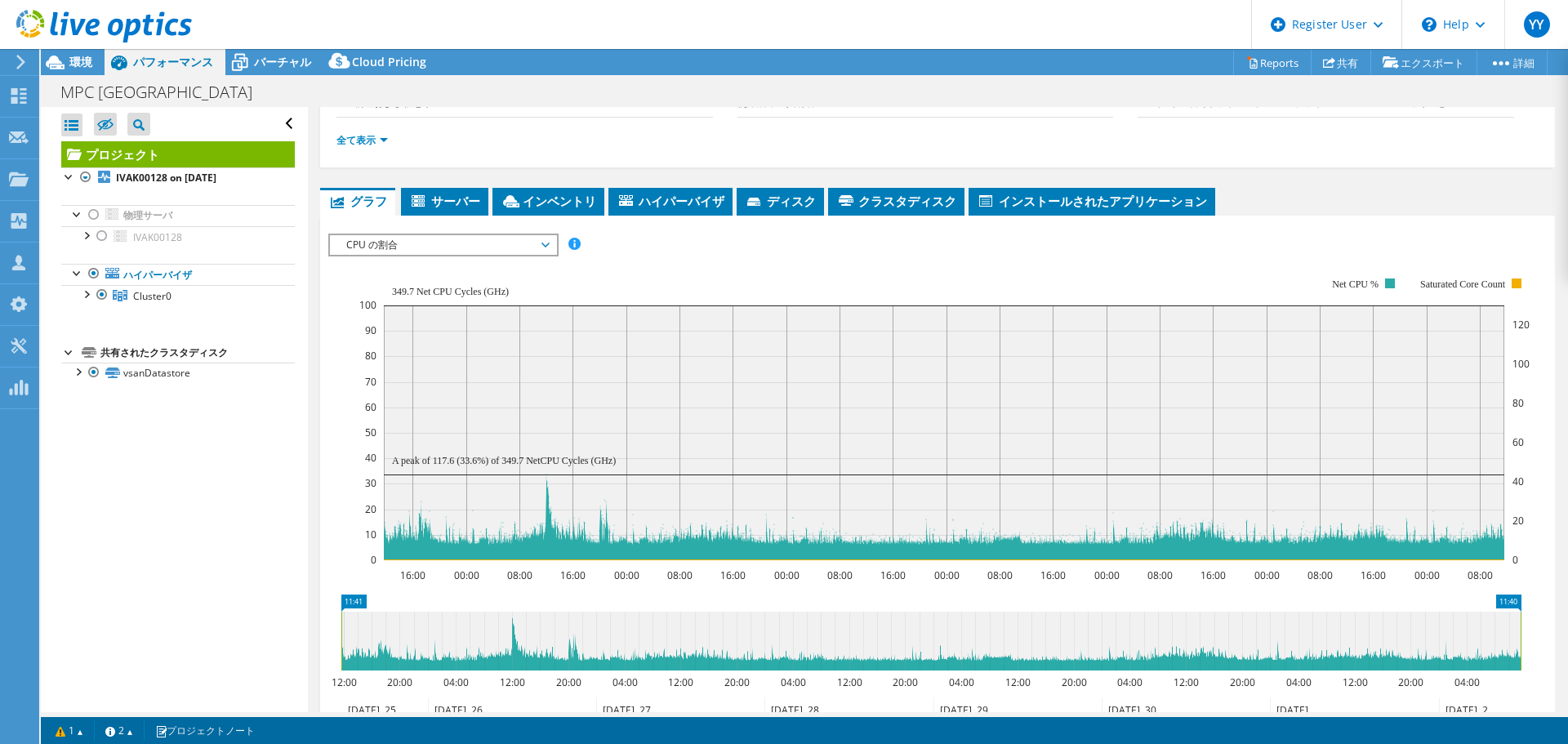
scroll to position [481, 0]
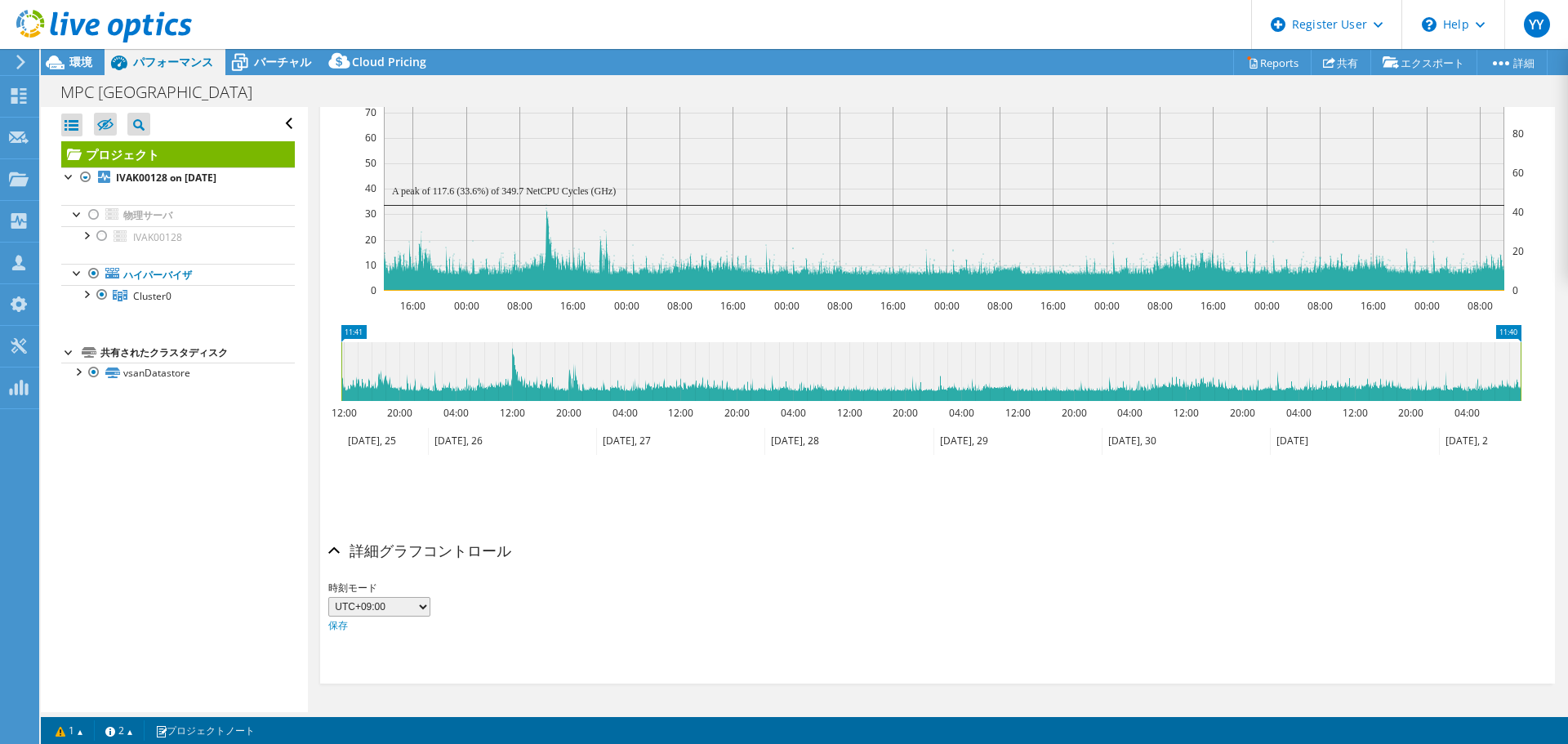
drag, startPoint x: 933, startPoint y: 21, endPoint x: 887, endPoint y: 71, distance: 67.9
click at [932, 21] on header "YY Dell ユーザー [PERSON_NAME] [PERSON_NAME][EMAIL_ADDRESS][DOMAIN_NAME] Dell My Pr…" at bounding box center [784, 24] width 1568 height 49
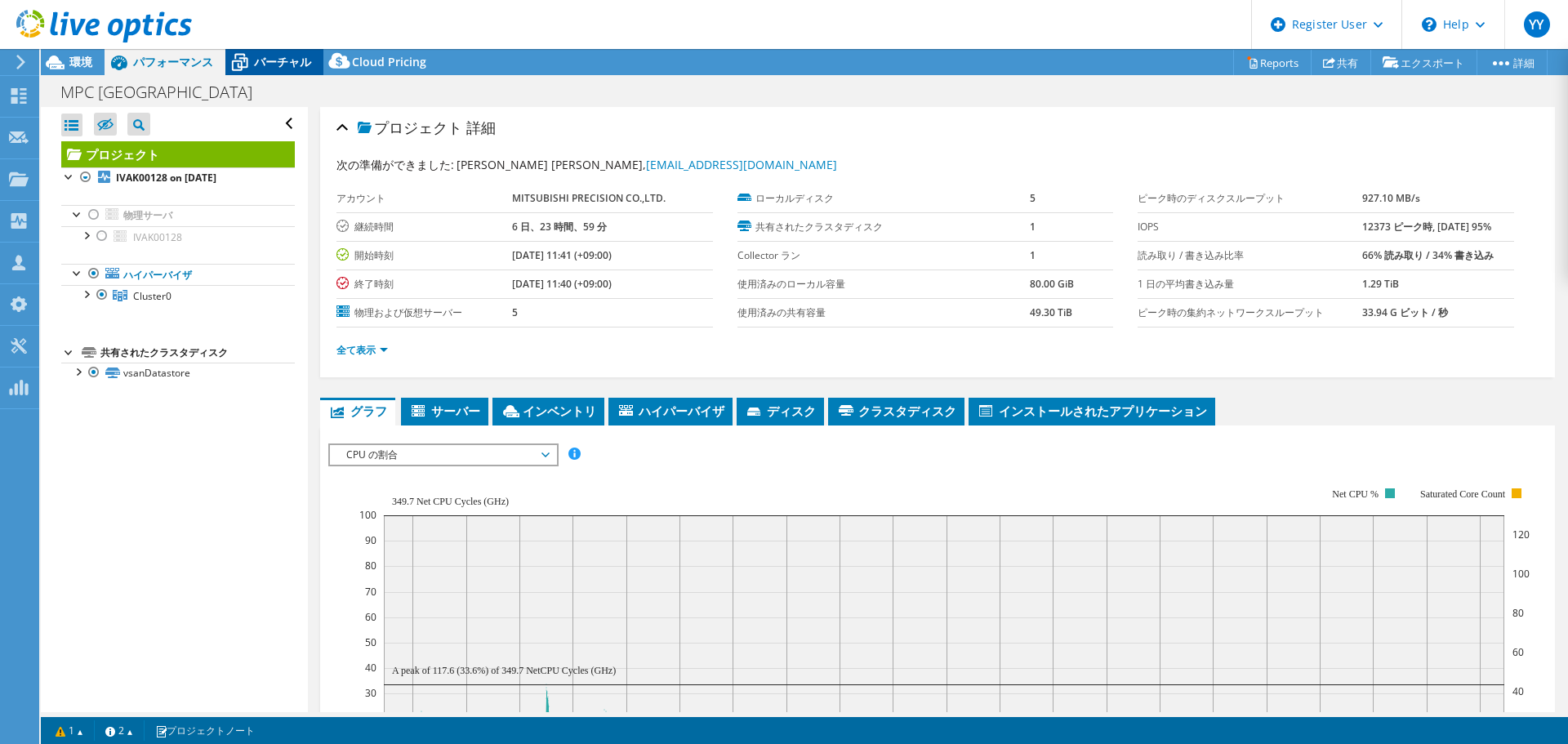
click at [277, 59] on span "バーチャル" at bounding box center [283, 62] width 58 height 16
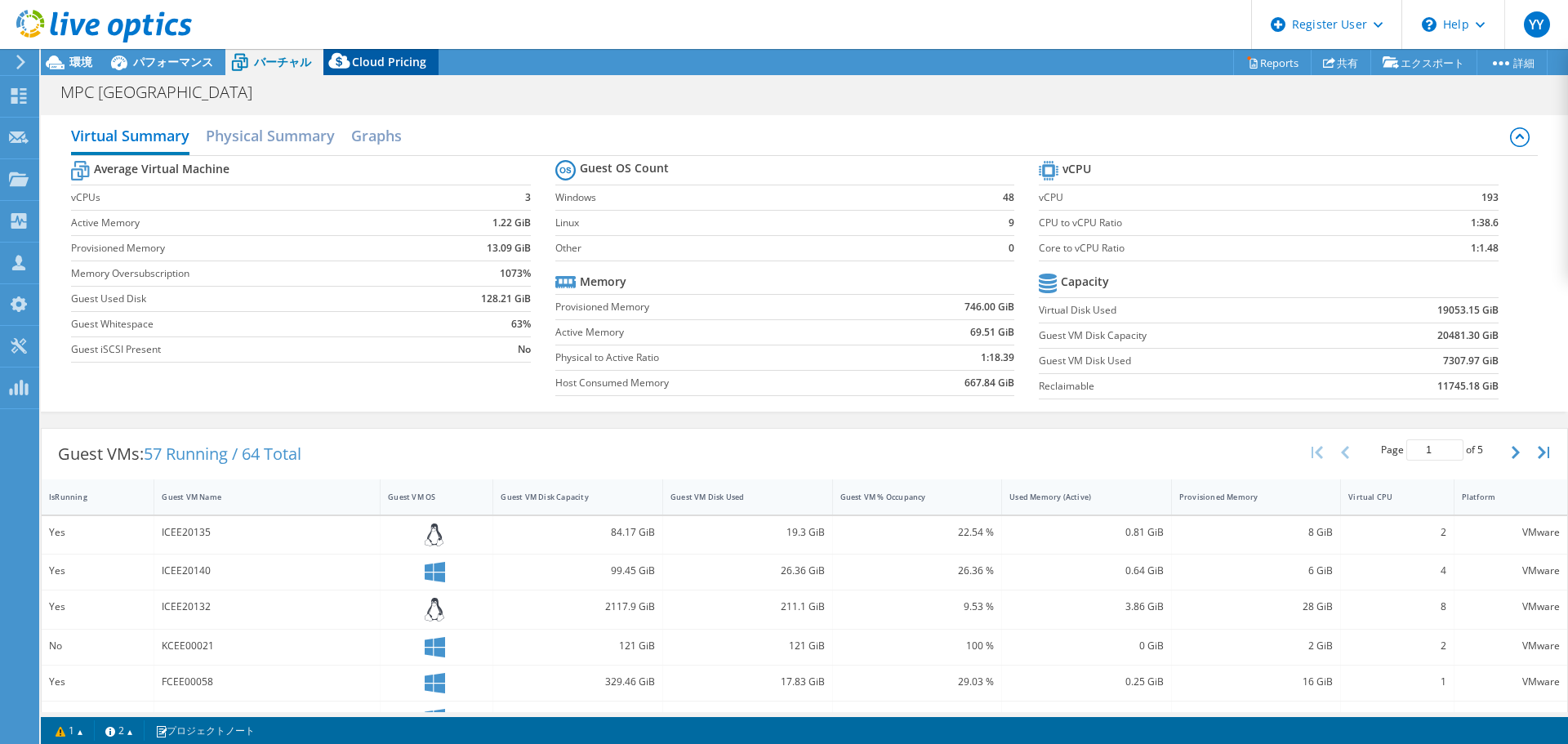
click at [377, 53] on div "Cloud Pricing" at bounding box center [381, 62] width 115 height 26
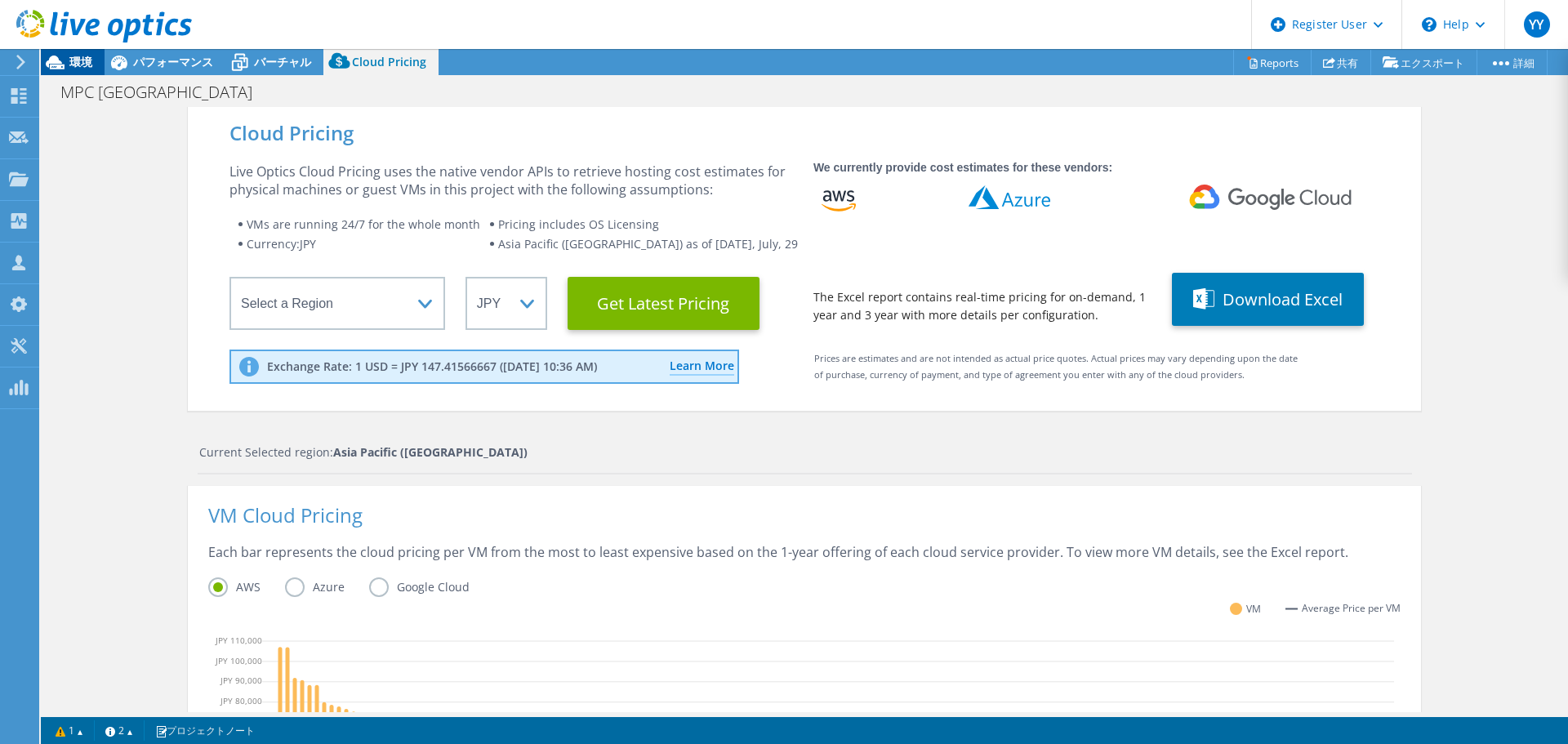
click at [71, 61] on span "環境" at bounding box center [81, 62] width 23 height 16
